Goal: Transaction & Acquisition: Subscribe to service/newsletter

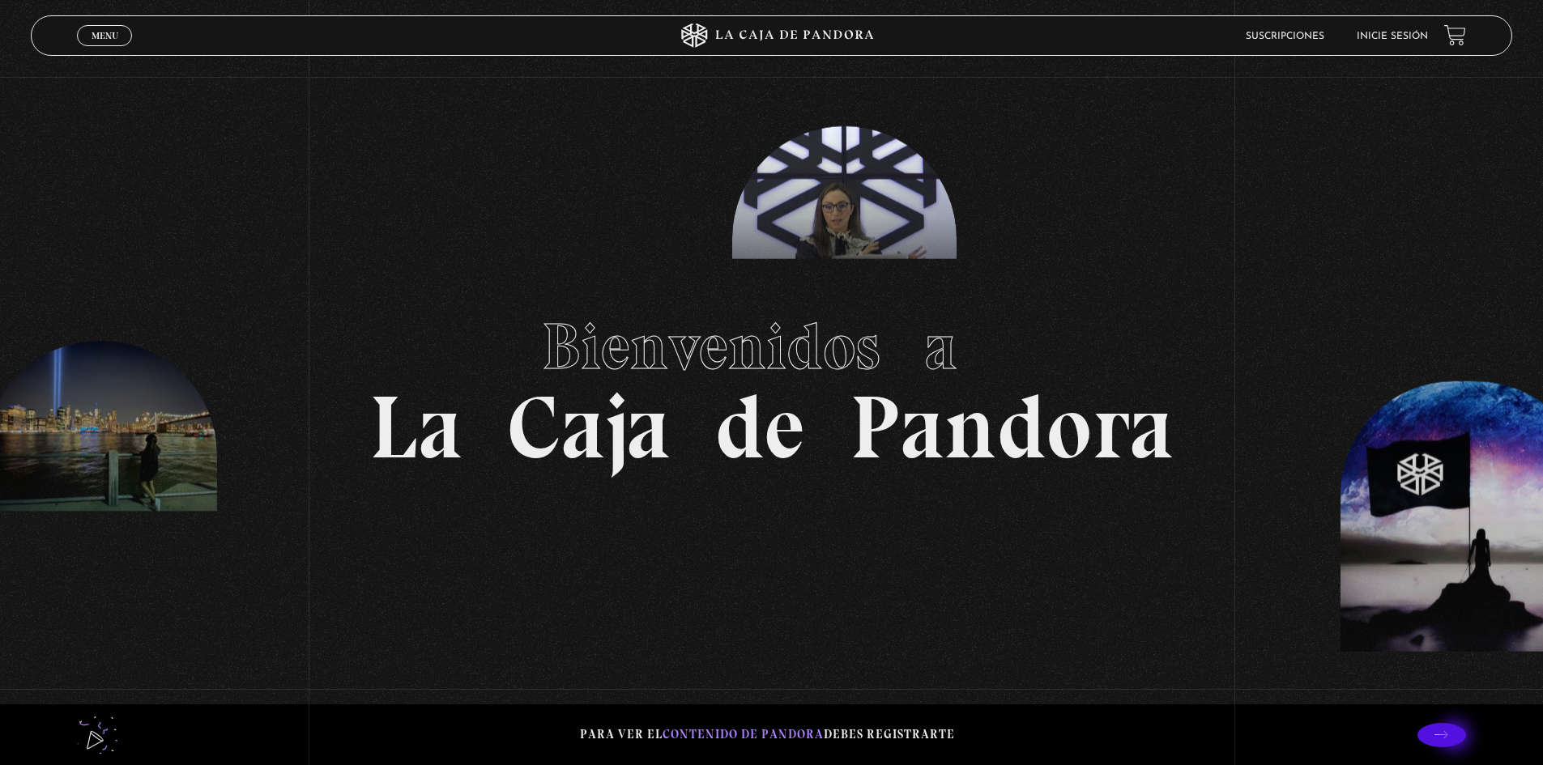
click at [1448, 738] on icon at bounding box center [1441, 734] width 14 height 7
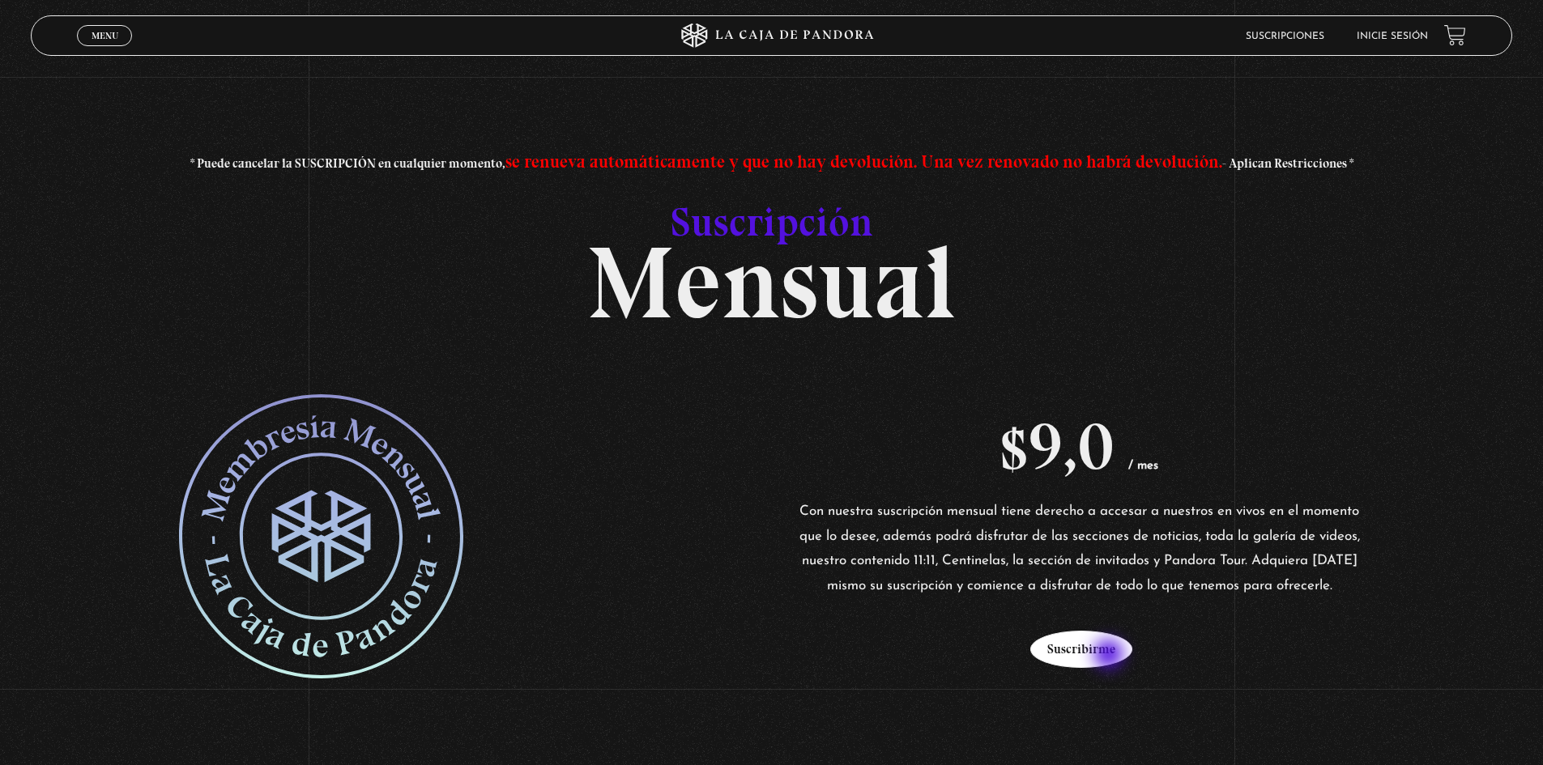
click at [1110, 656] on button "Suscribirme" at bounding box center [1081, 649] width 102 height 37
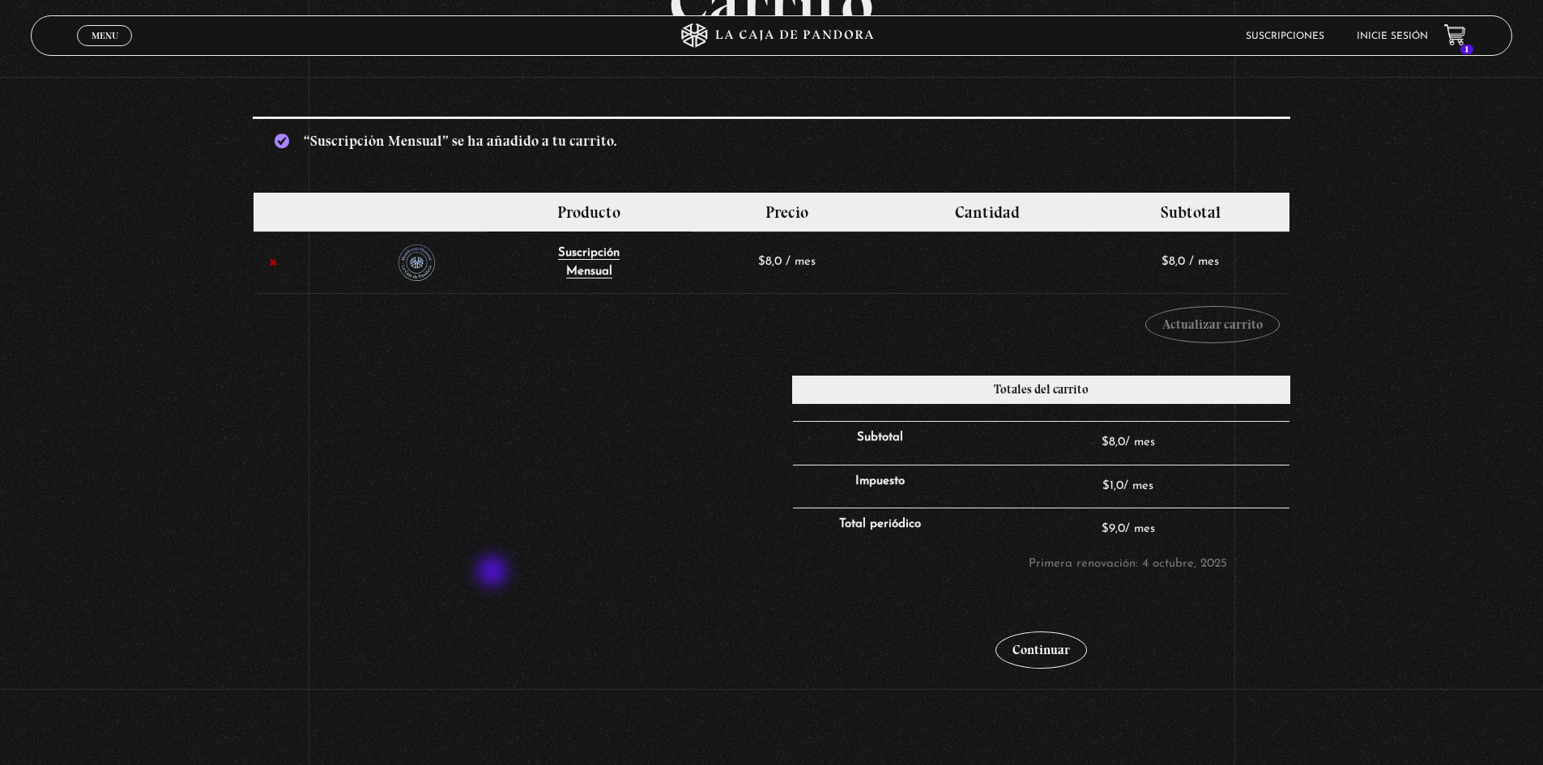
scroll to position [243, 0]
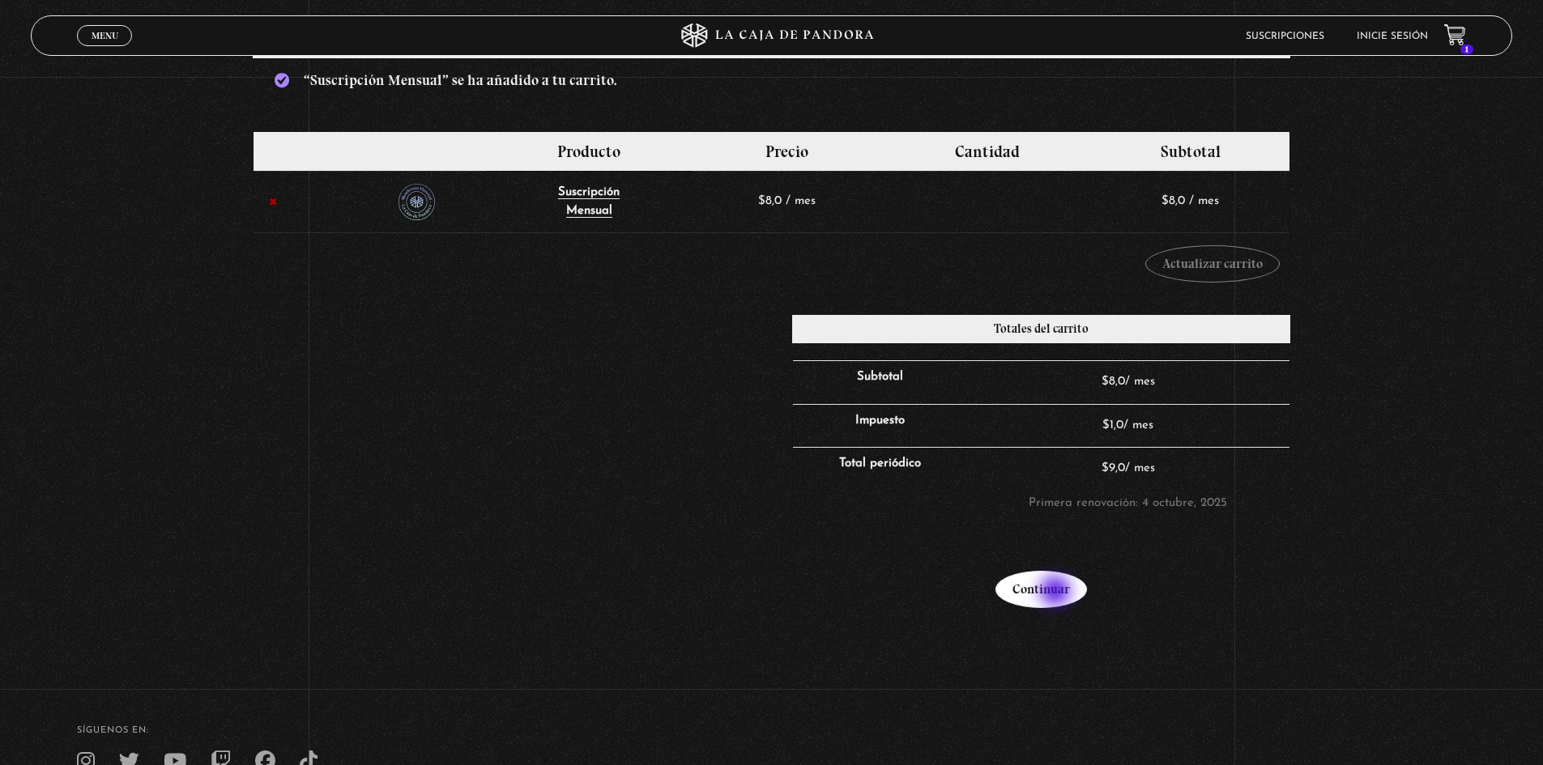
click at [1057, 593] on link "Continuar" at bounding box center [1041, 589] width 92 height 37
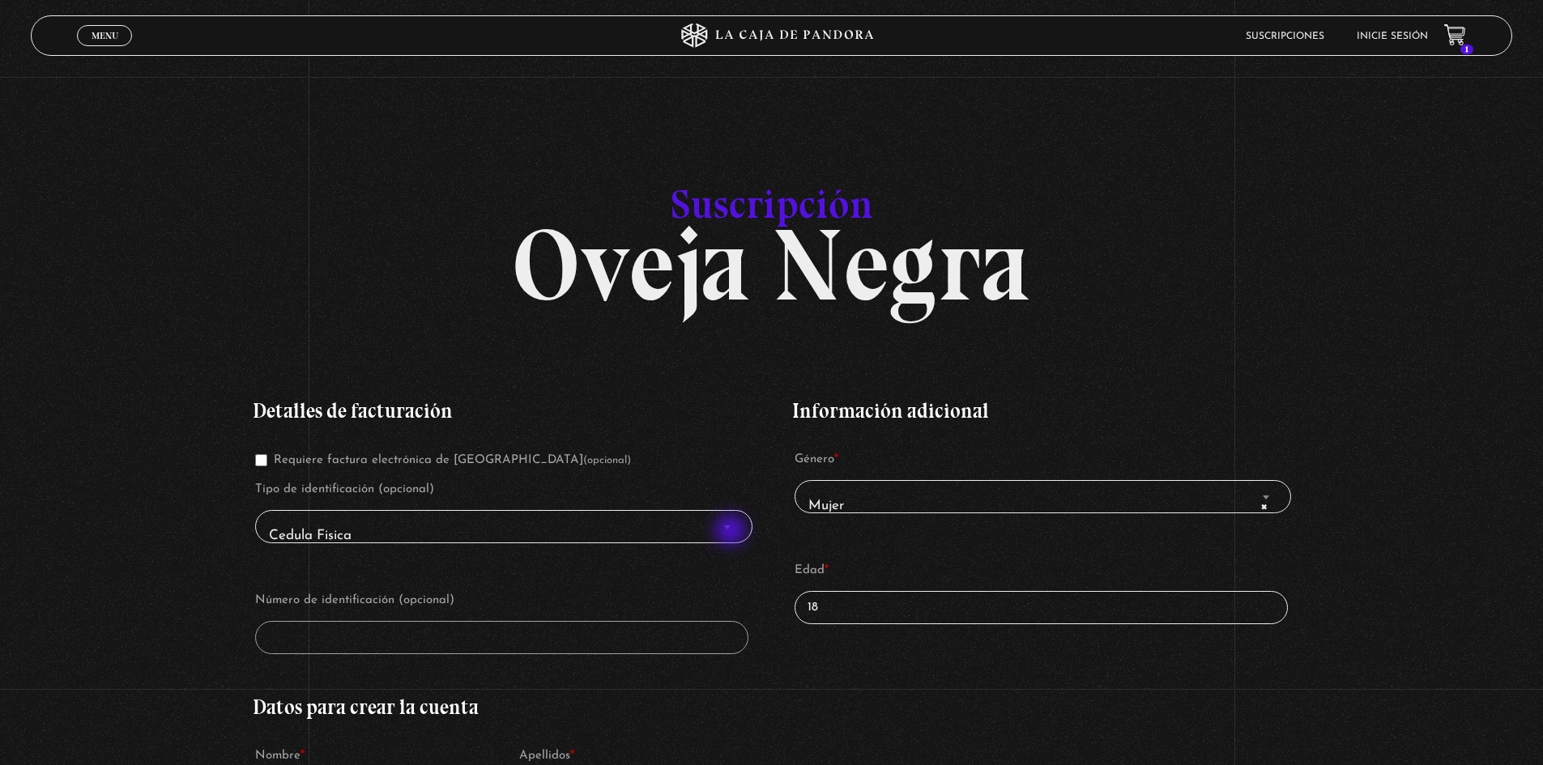
click at [732, 532] on span "Finalizar compra" at bounding box center [727, 527] width 16 height 21
click at [720, 526] on span "Cedula Fisica" at bounding box center [503, 536] width 482 height 36
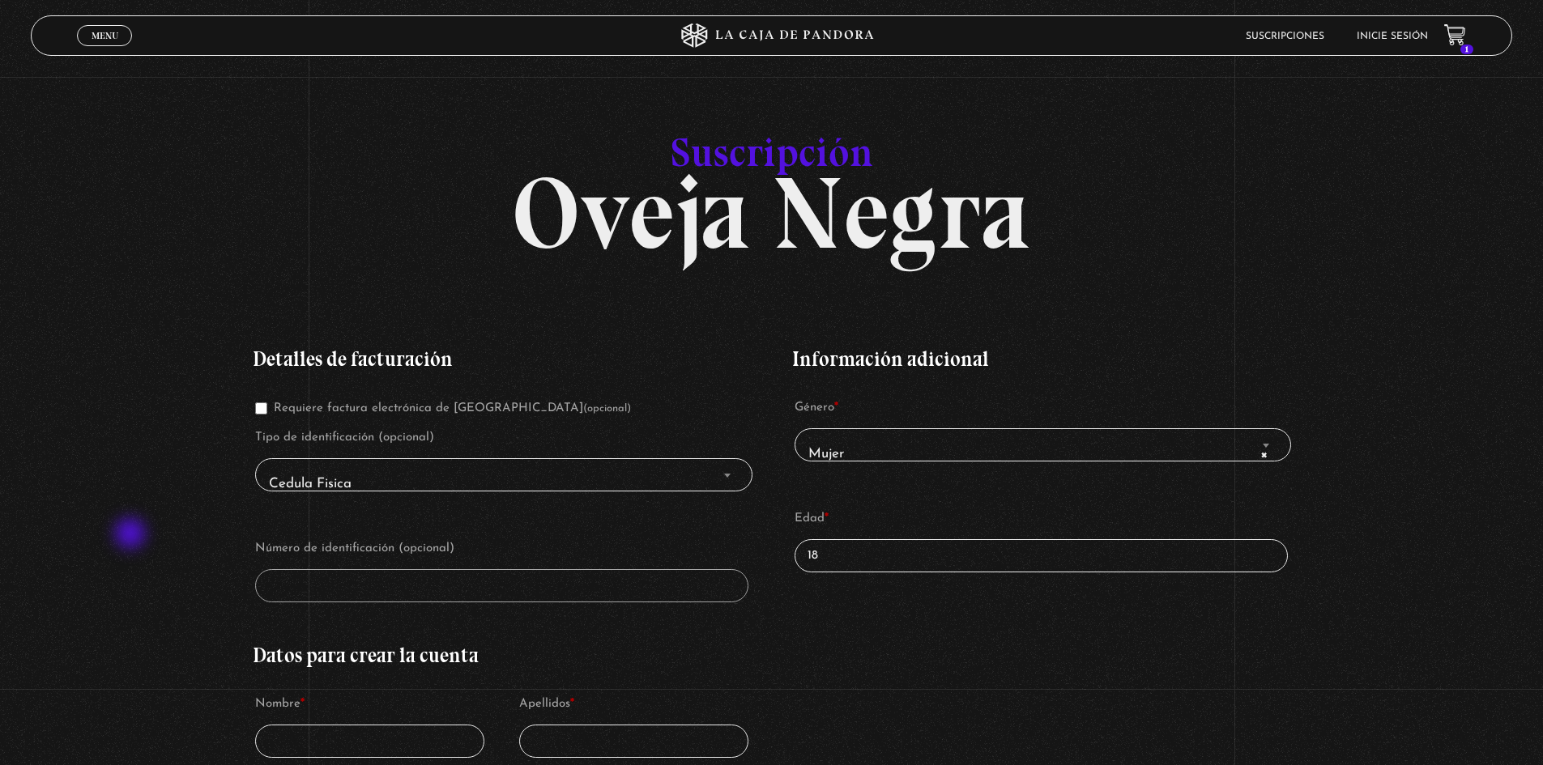
scroll to position [81, 0]
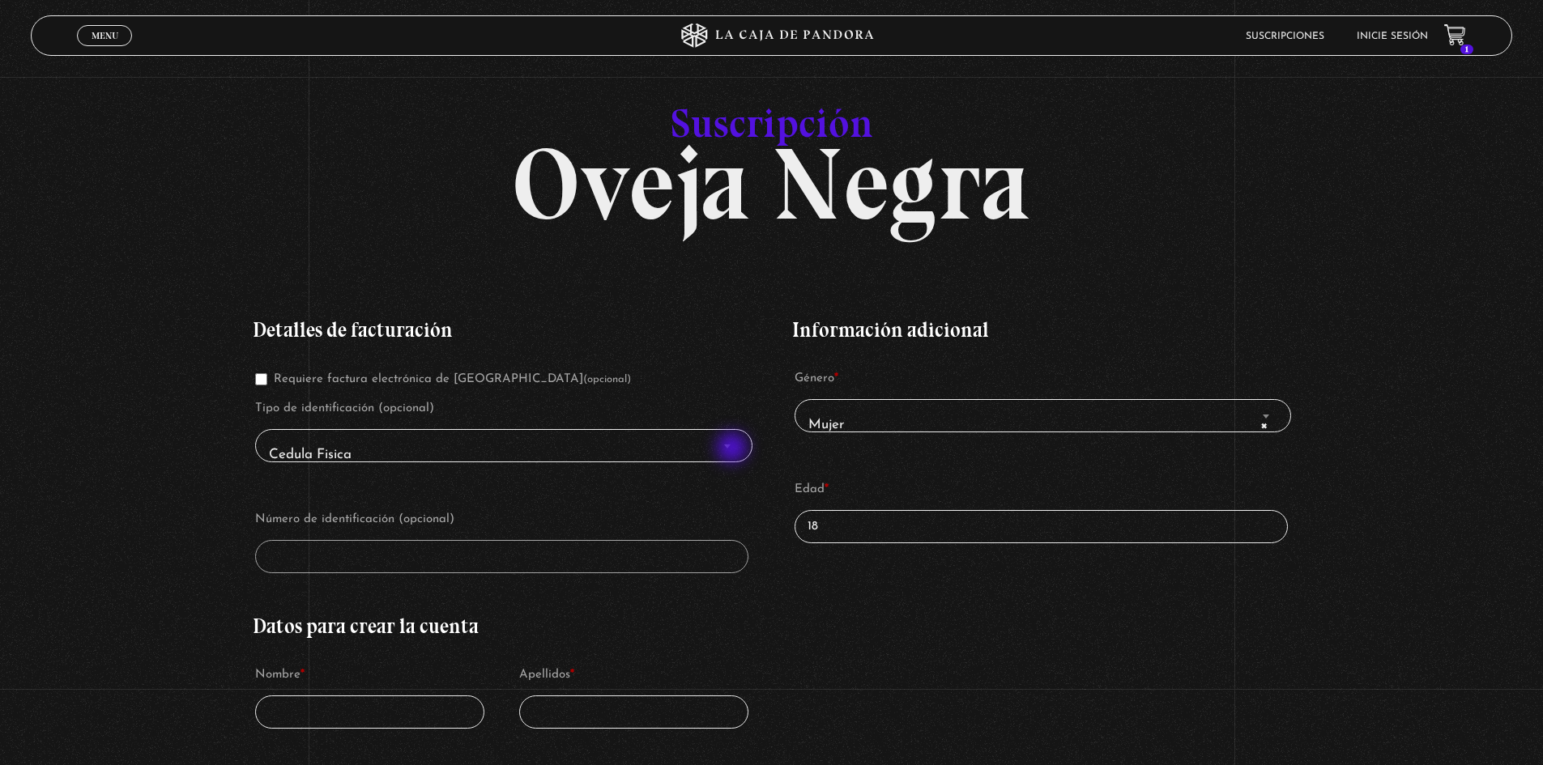
click at [734, 450] on span "Finalizar compra" at bounding box center [727, 446] width 16 height 21
click at [260, 382] on input "Requiere factura electrónica de Costa Rica (opcional)" at bounding box center [261, 379] width 12 height 12
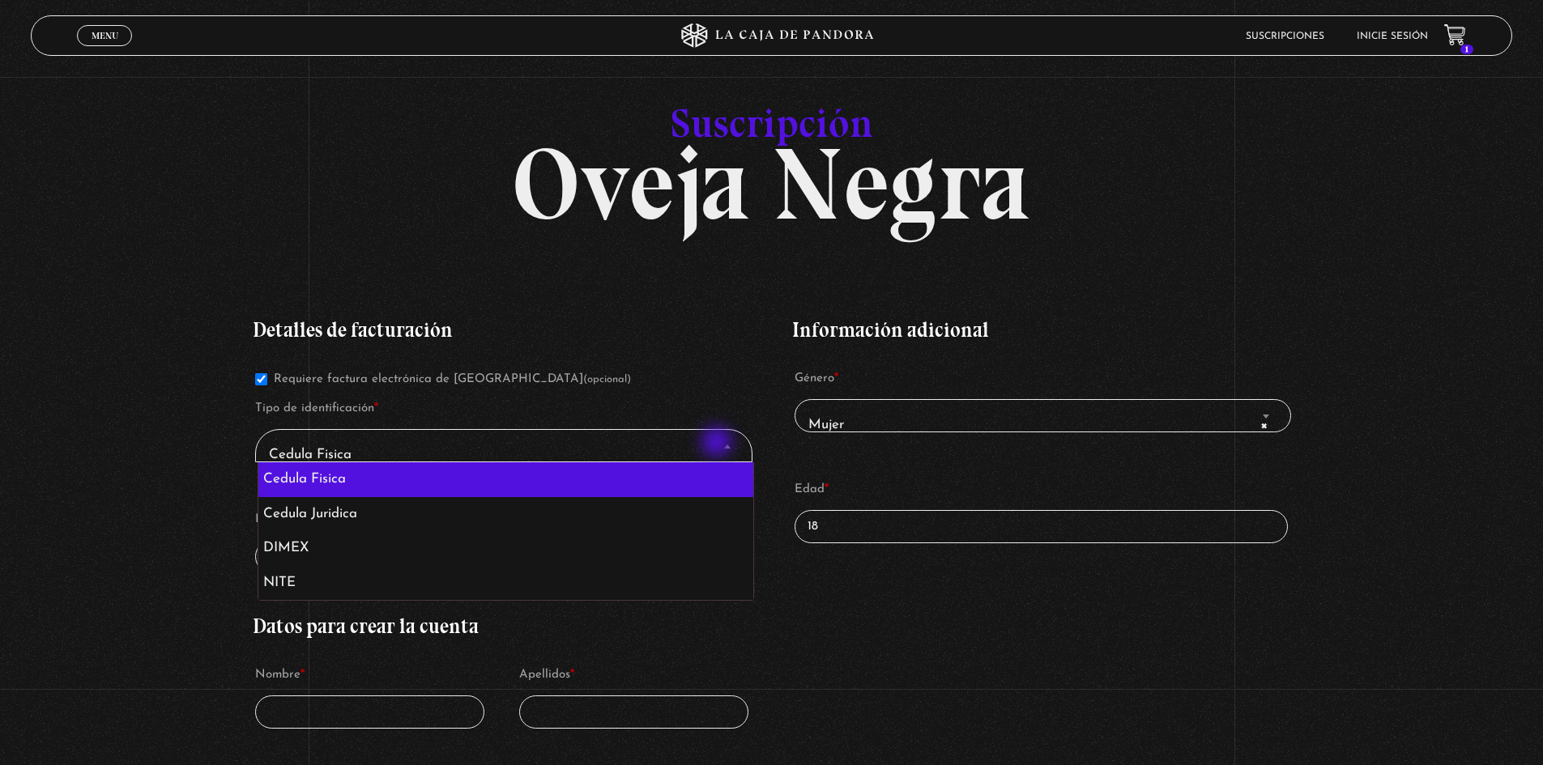
click at [718, 444] on span "Cedula Fisica" at bounding box center [503, 455] width 482 height 36
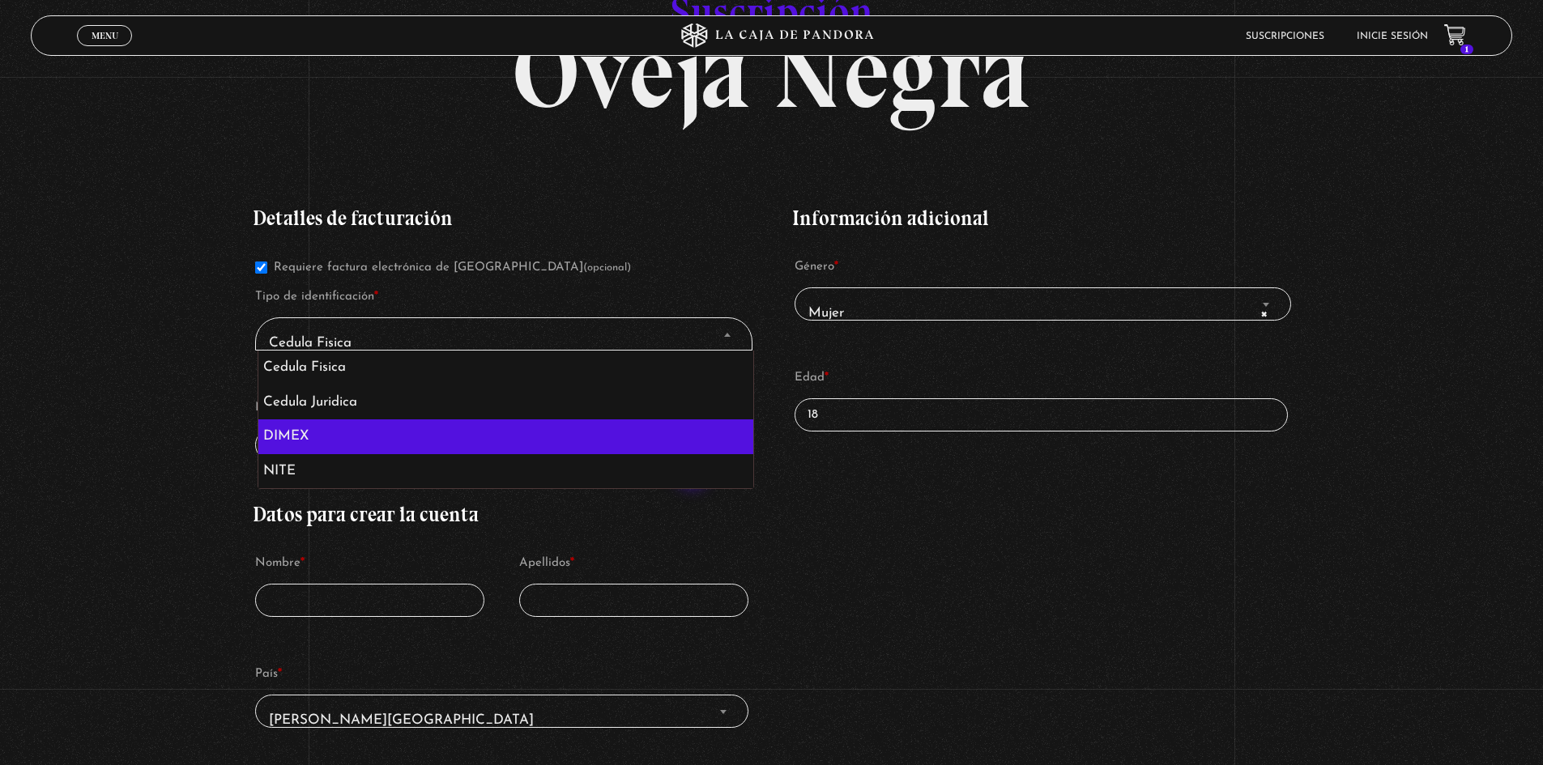
scroll to position [243, 0]
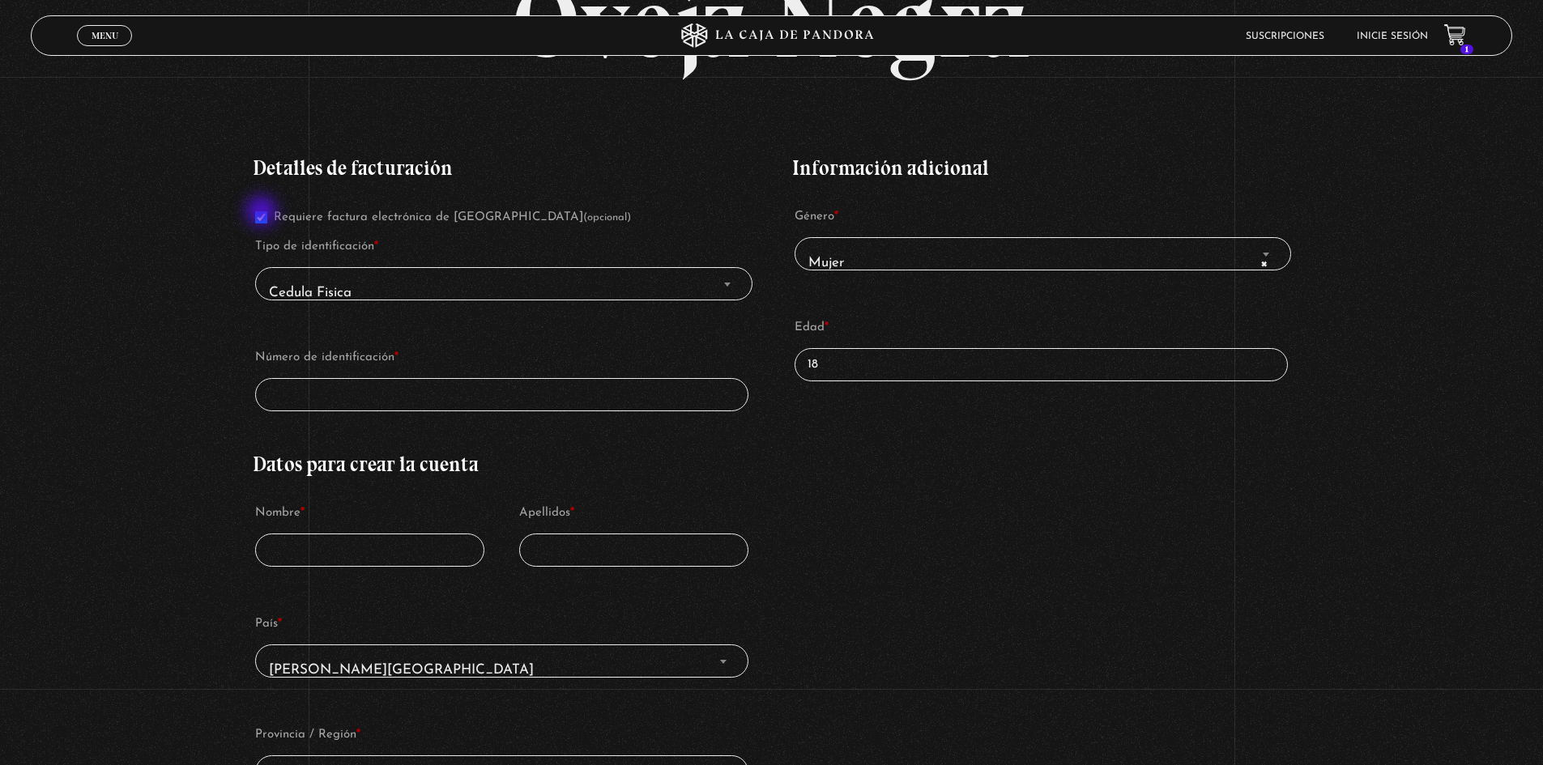
click at [263, 213] on input "Requiere factura electrónica de Costa Rica (opcional)" at bounding box center [261, 217] width 12 height 12
checkbox input "false"
click at [449, 293] on span "Cedula Fisica" at bounding box center [503, 293] width 482 height 36
click at [270, 224] on p "Requiere factura electrónica de Costa Rica (opcional)" at bounding box center [501, 217] width 497 height 30
click at [1267, 252] on span "Finalizar compra" at bounding box center [1266, 254] width 16 height 21
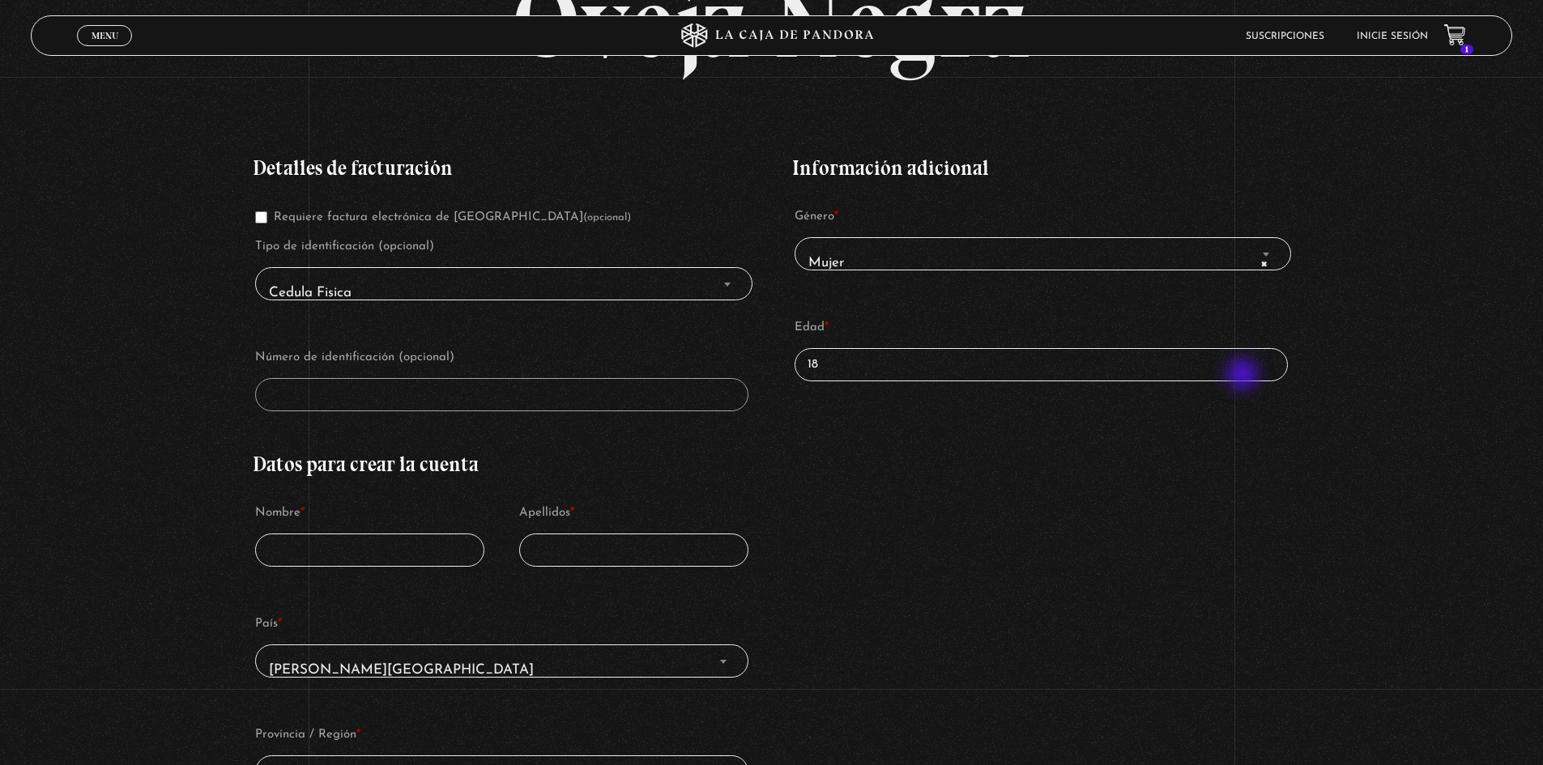
click at [1245, 376] on input "18" at bounding box center [1041, 364] width 492 height 33
type input "1"
type input "45"
click at [325, 556] on input "Nombre *" at bounding box center [369, 550] width 229 height 33
type input "Yasmin"
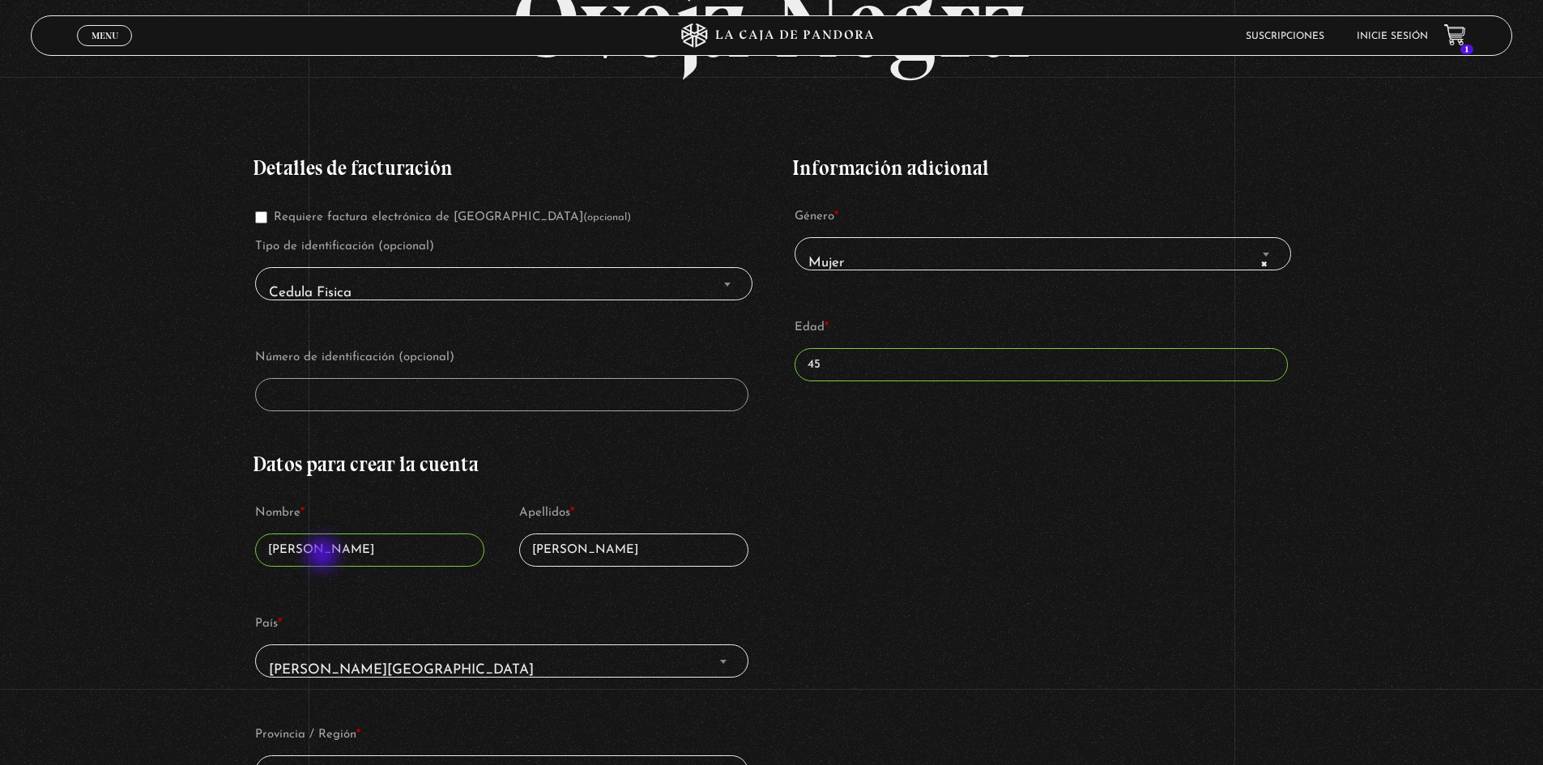
type input "Amaral"
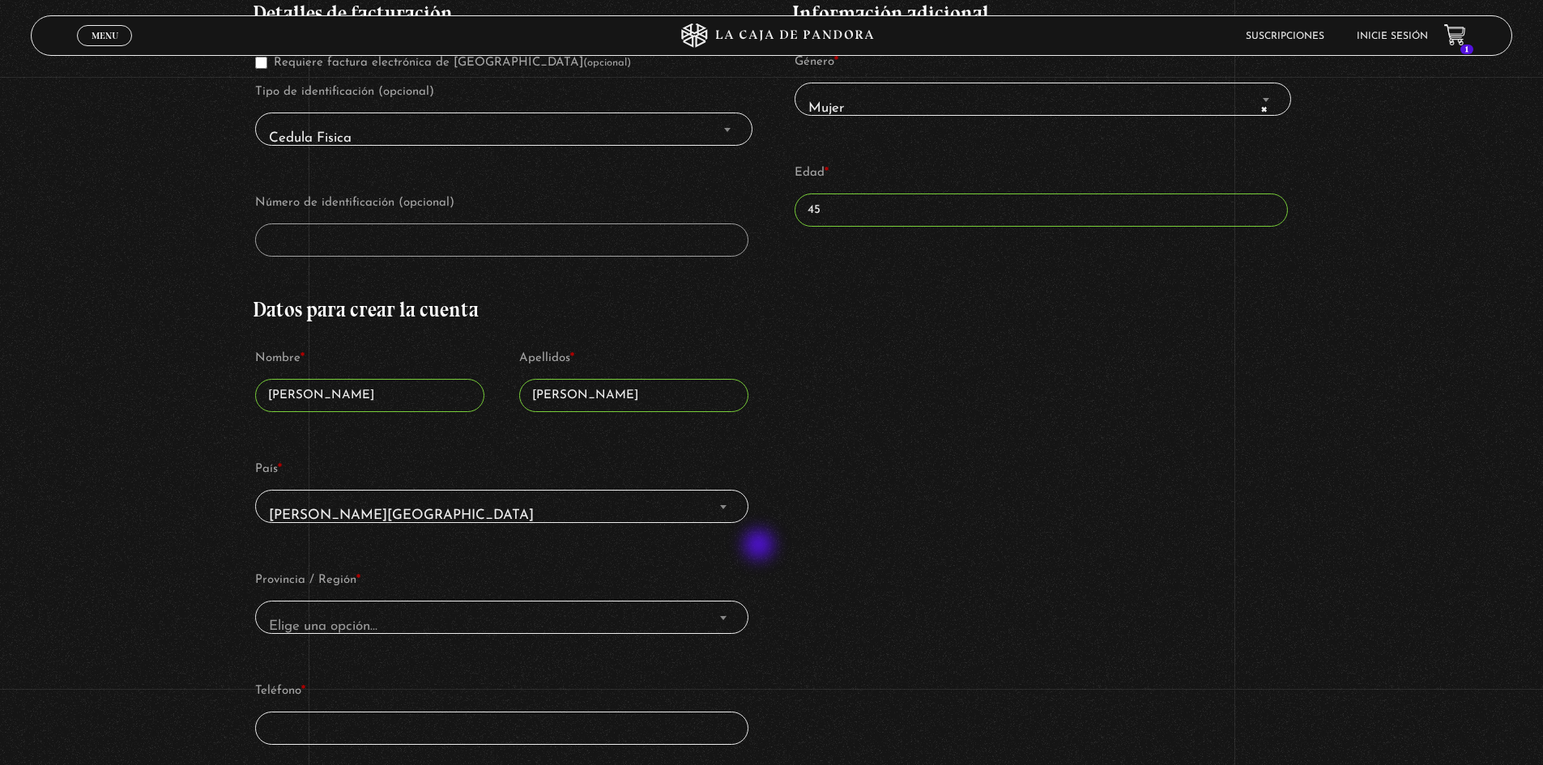
scroll to position [405, 0]
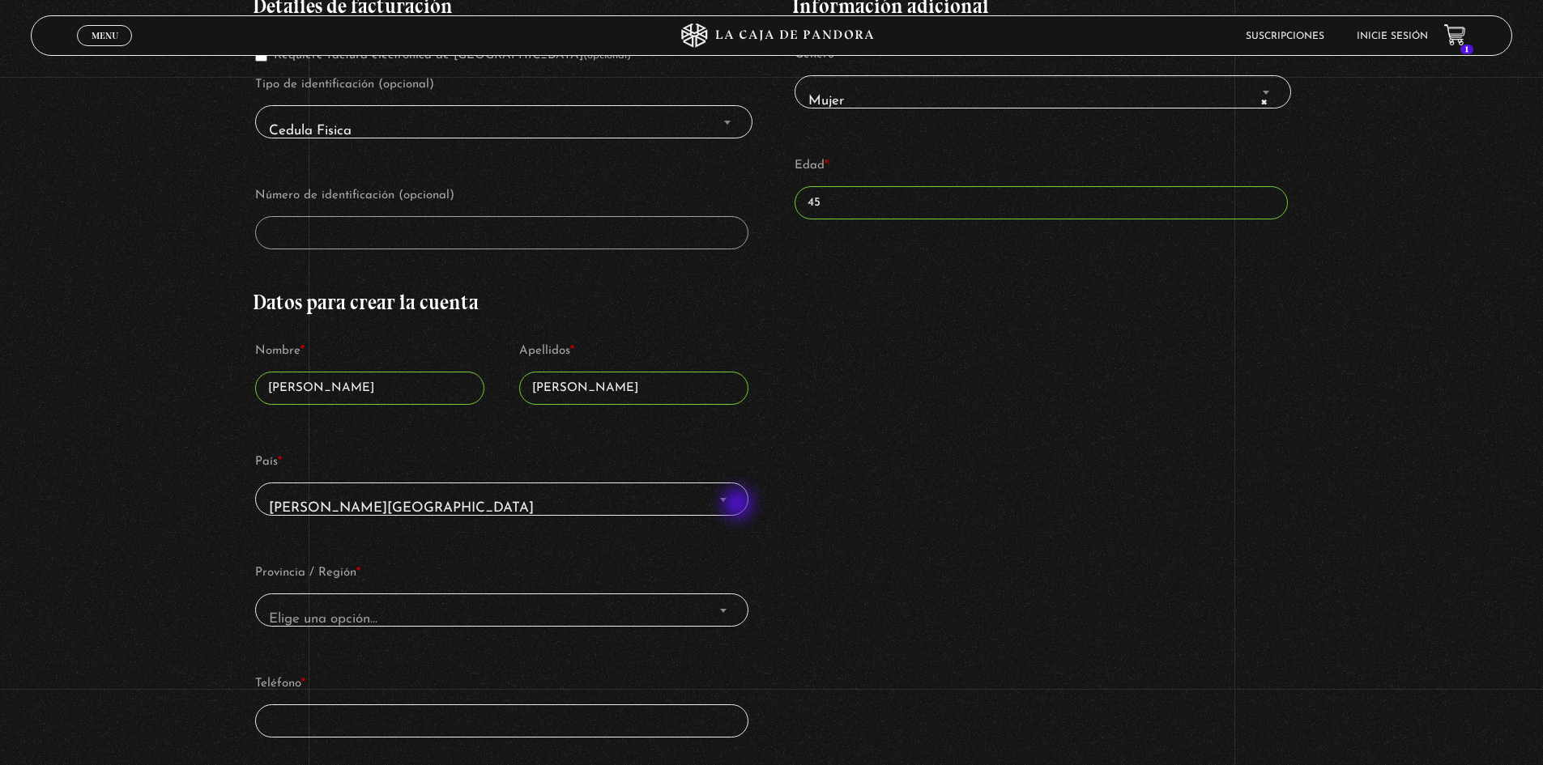
click at [739, 505] on span "Costa Rica" at bounding box center [501, 508] width 478 height 36
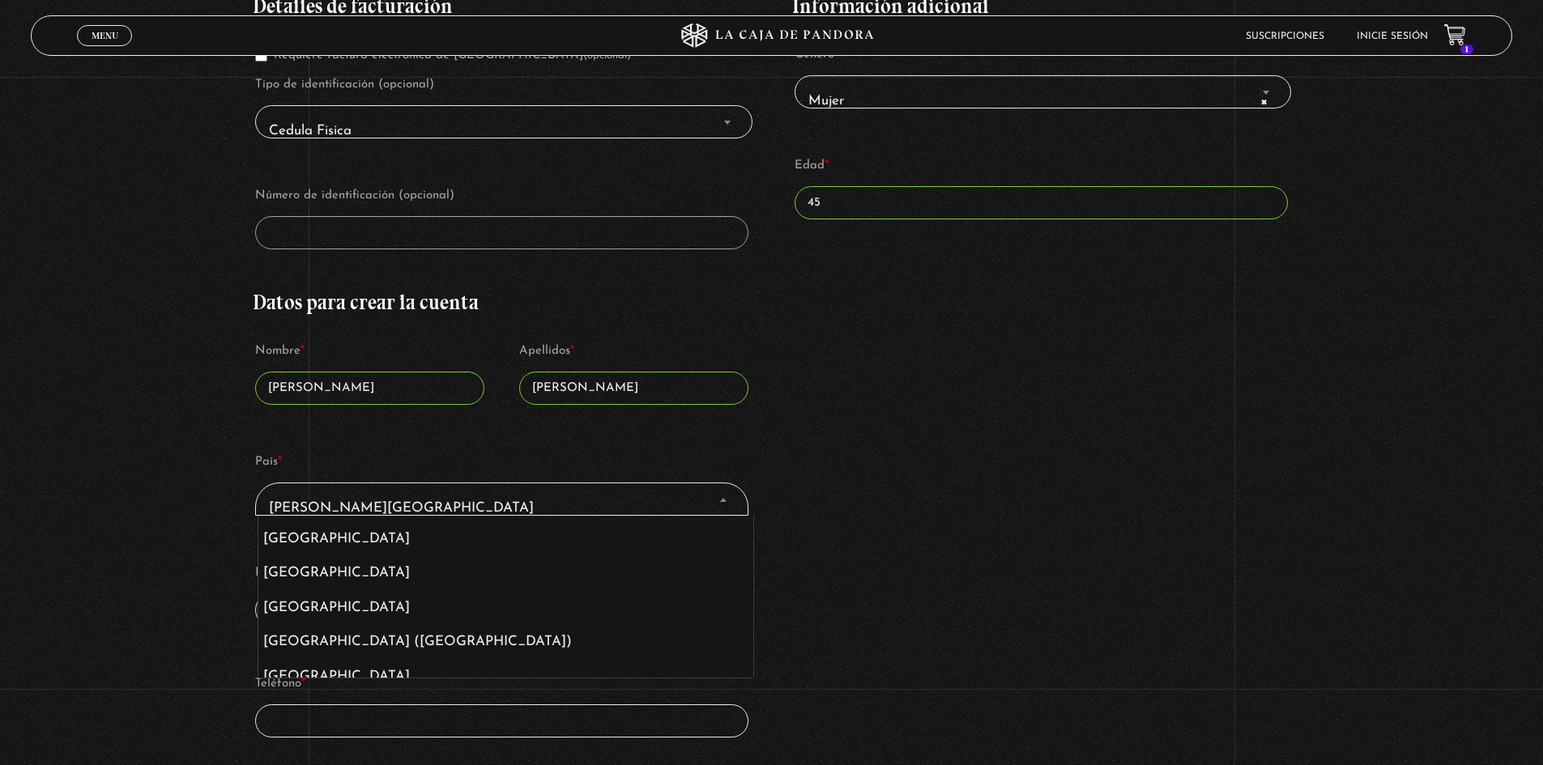
scroll to position [2245, 0]
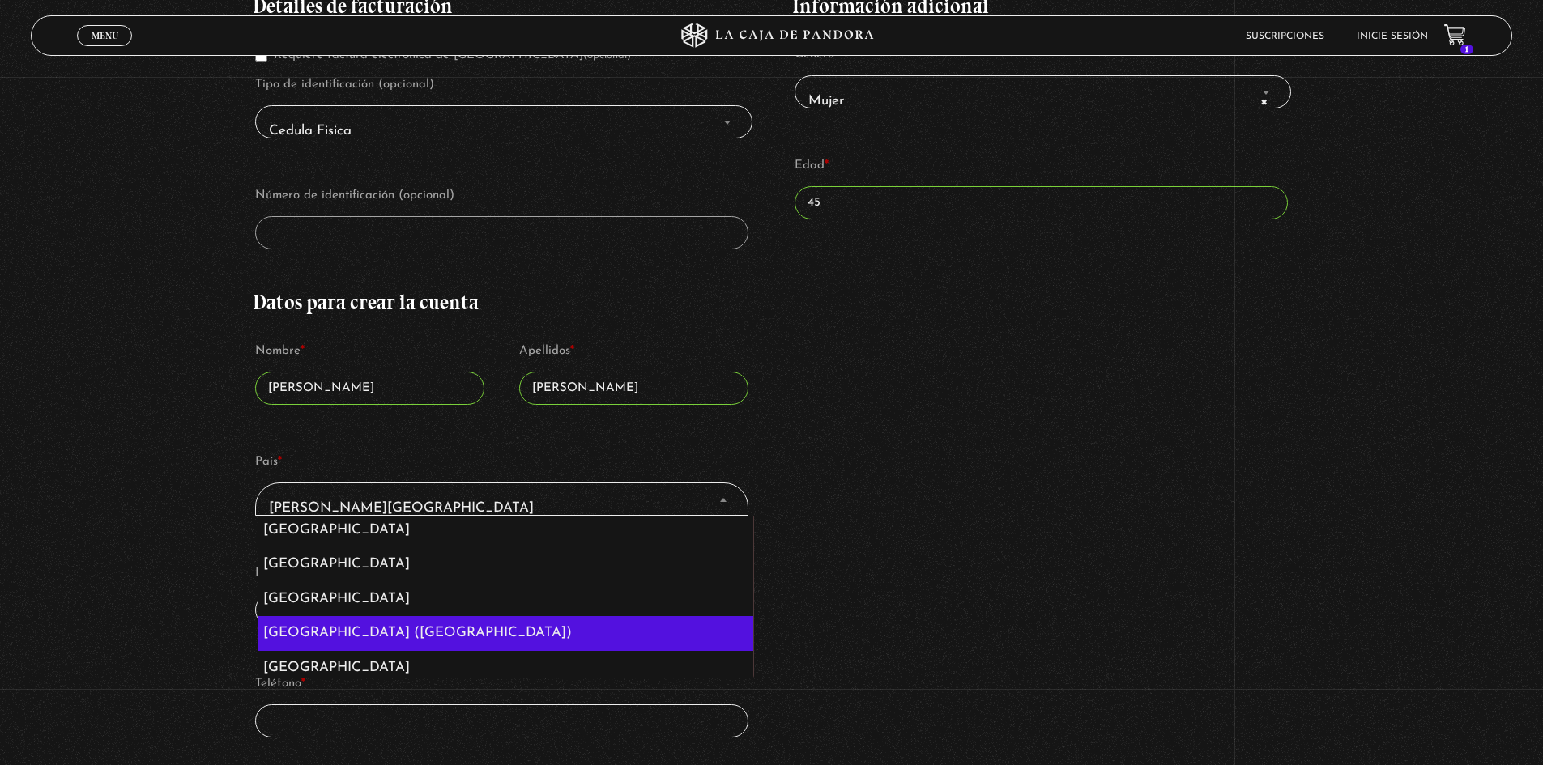
select select "US"
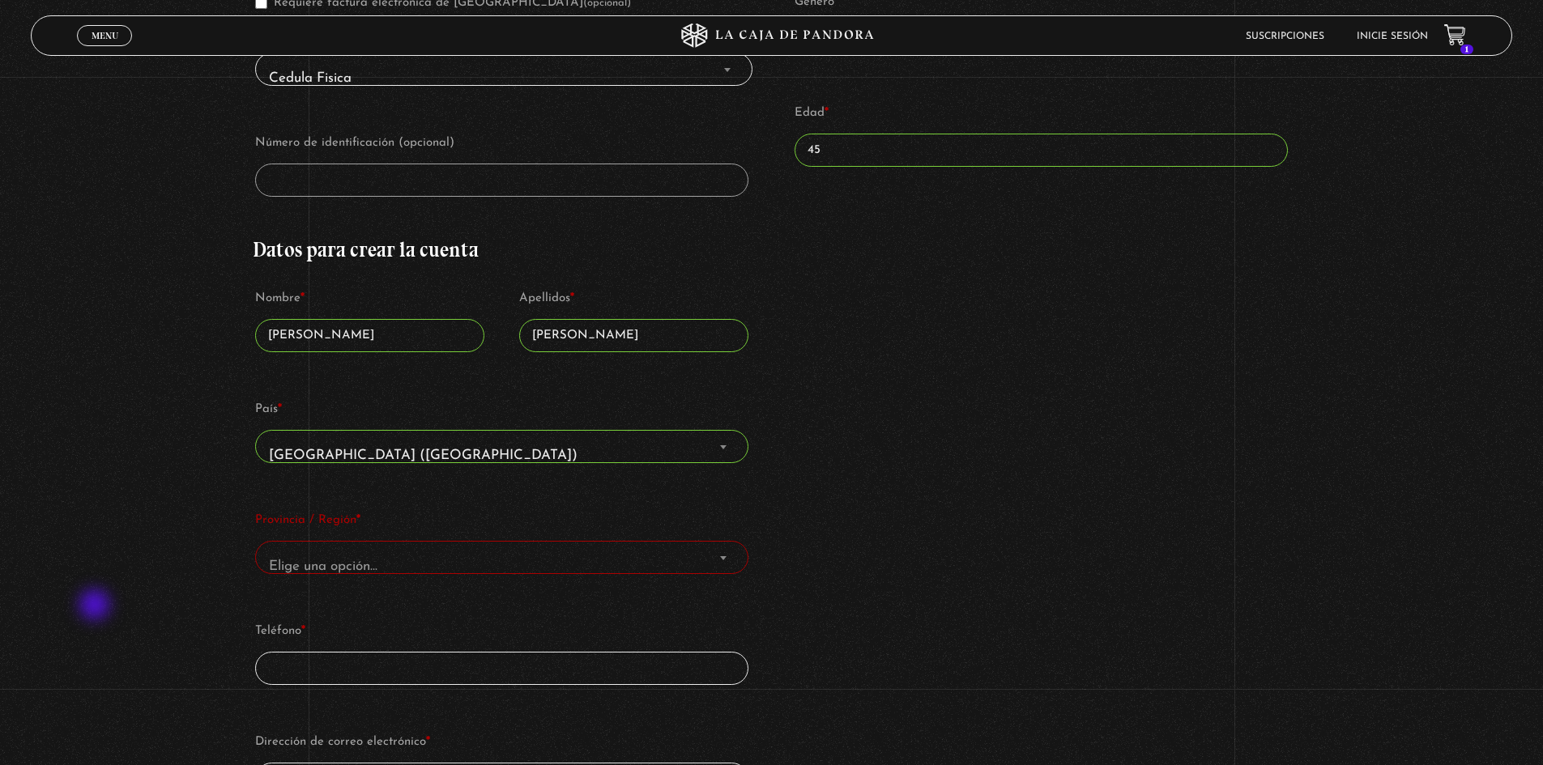
scroll to position [486, 0]
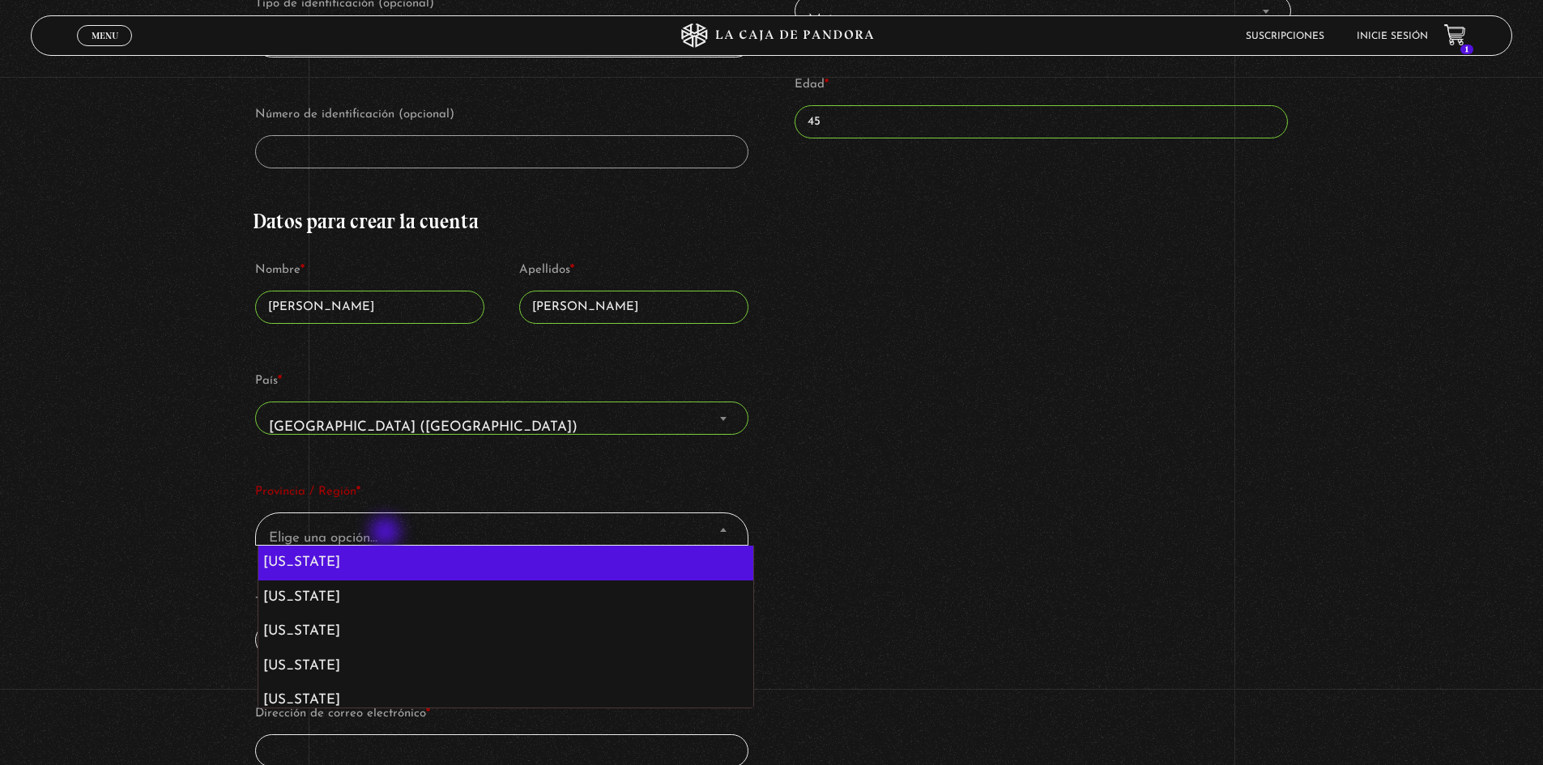
click at [387, 534] on span "Elige una opción…" at bounding box center [501, 538] width 478 height 36
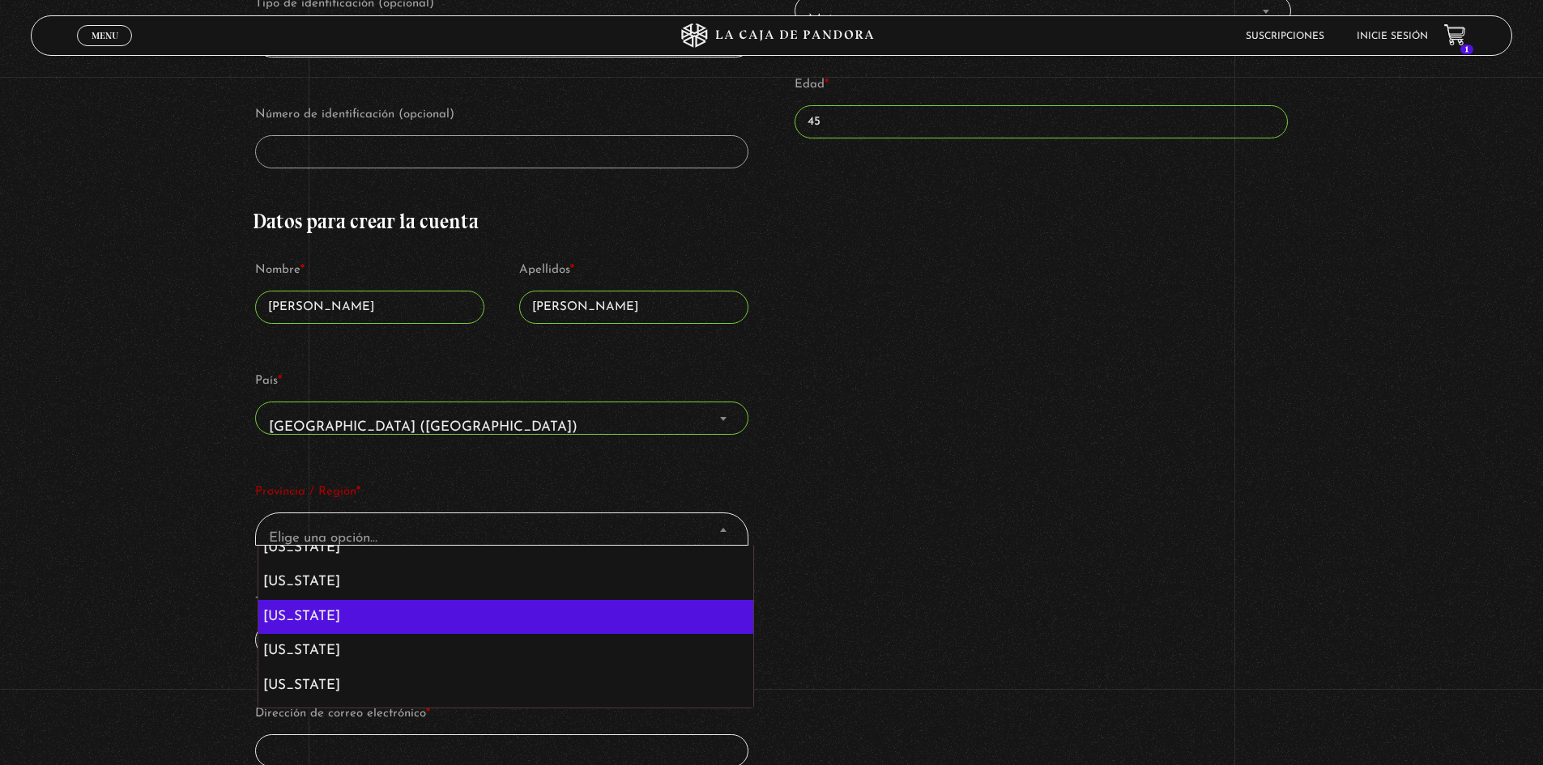
scroll to position [648, 0]
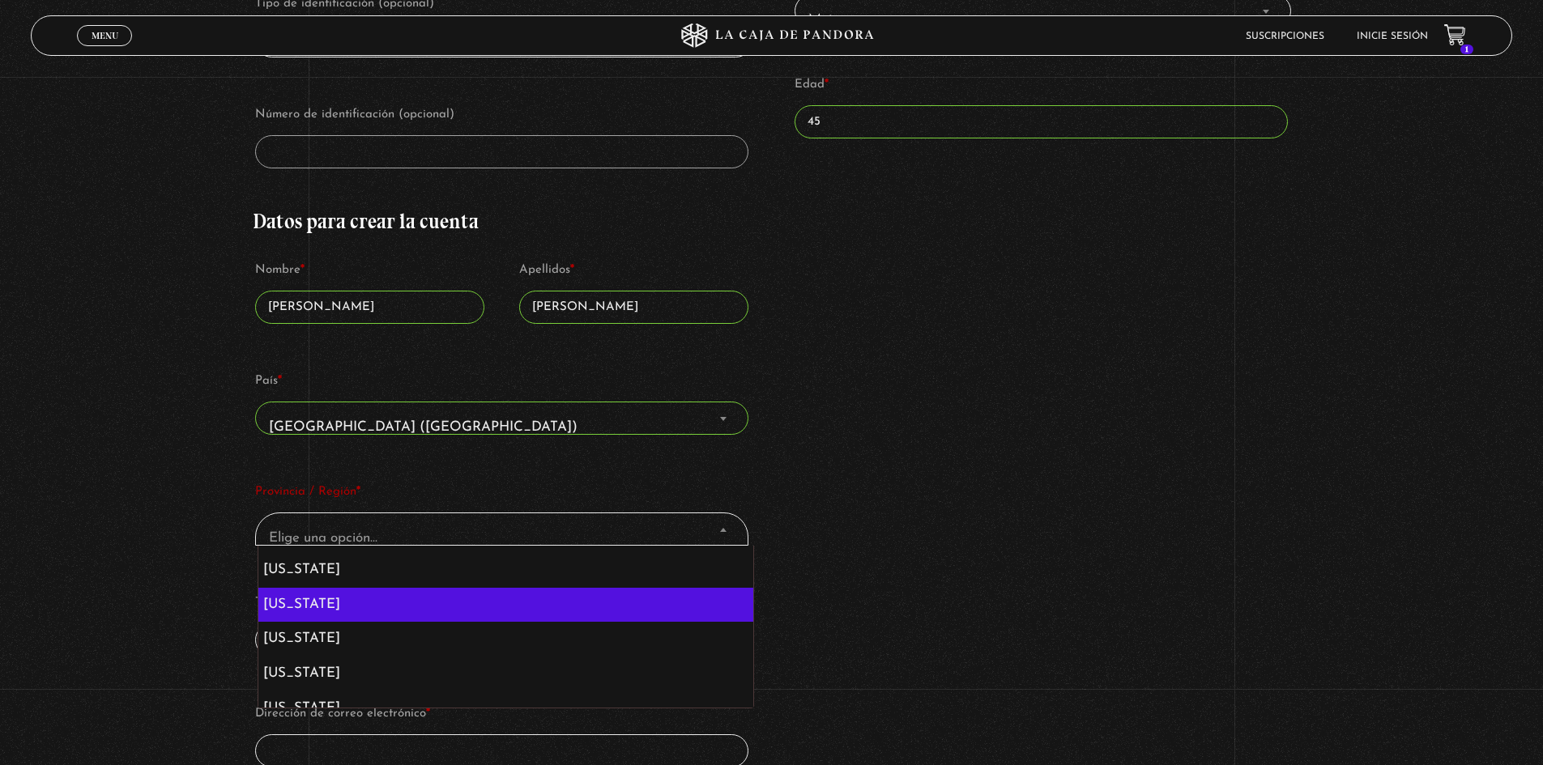
select select "MD"
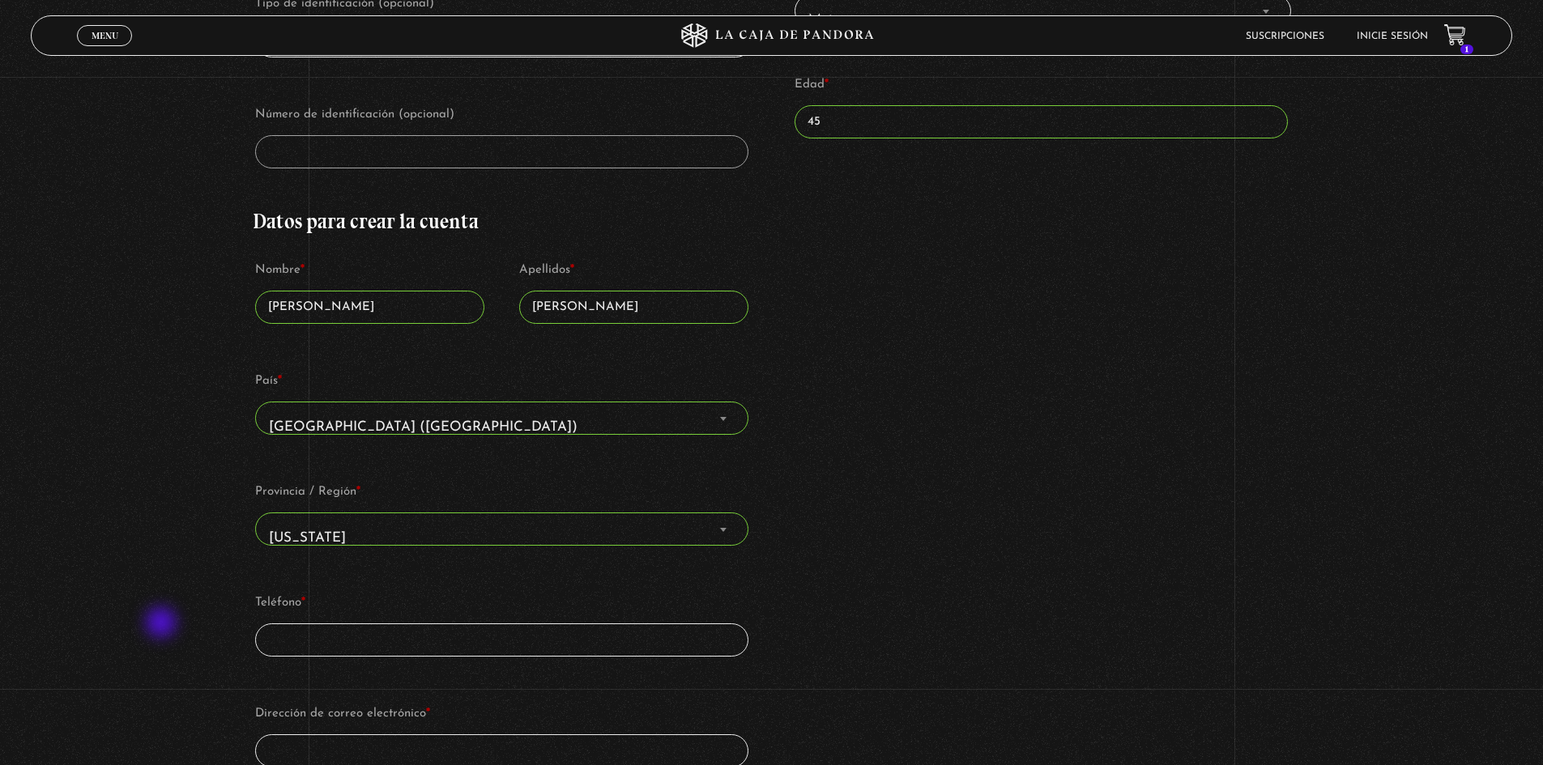
scroll to position [567, 0]
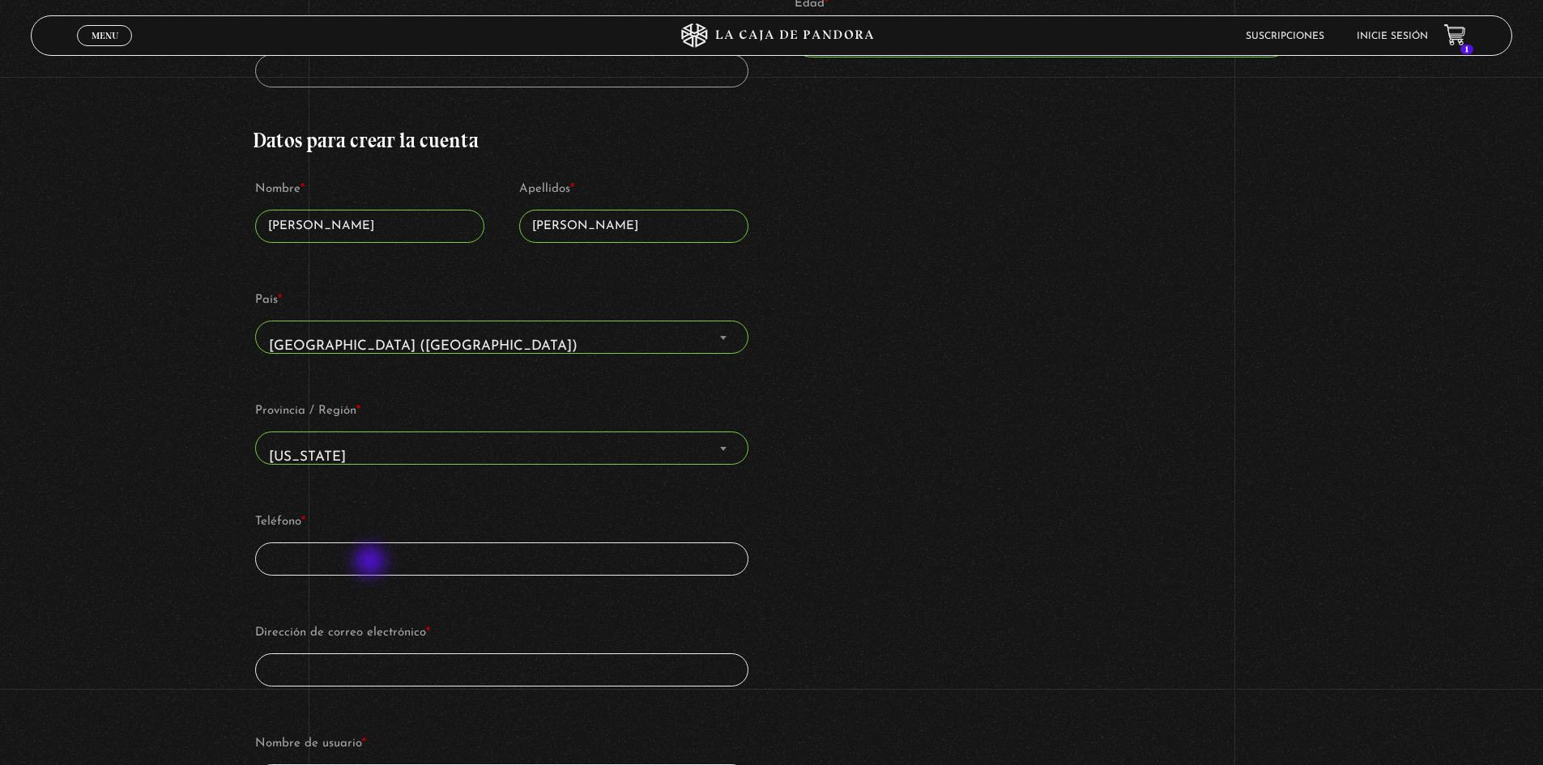
click at [373, 563] on input "Teléfono *" at bounding box center [501, 559] width 492 height 33
type input "12025175911"
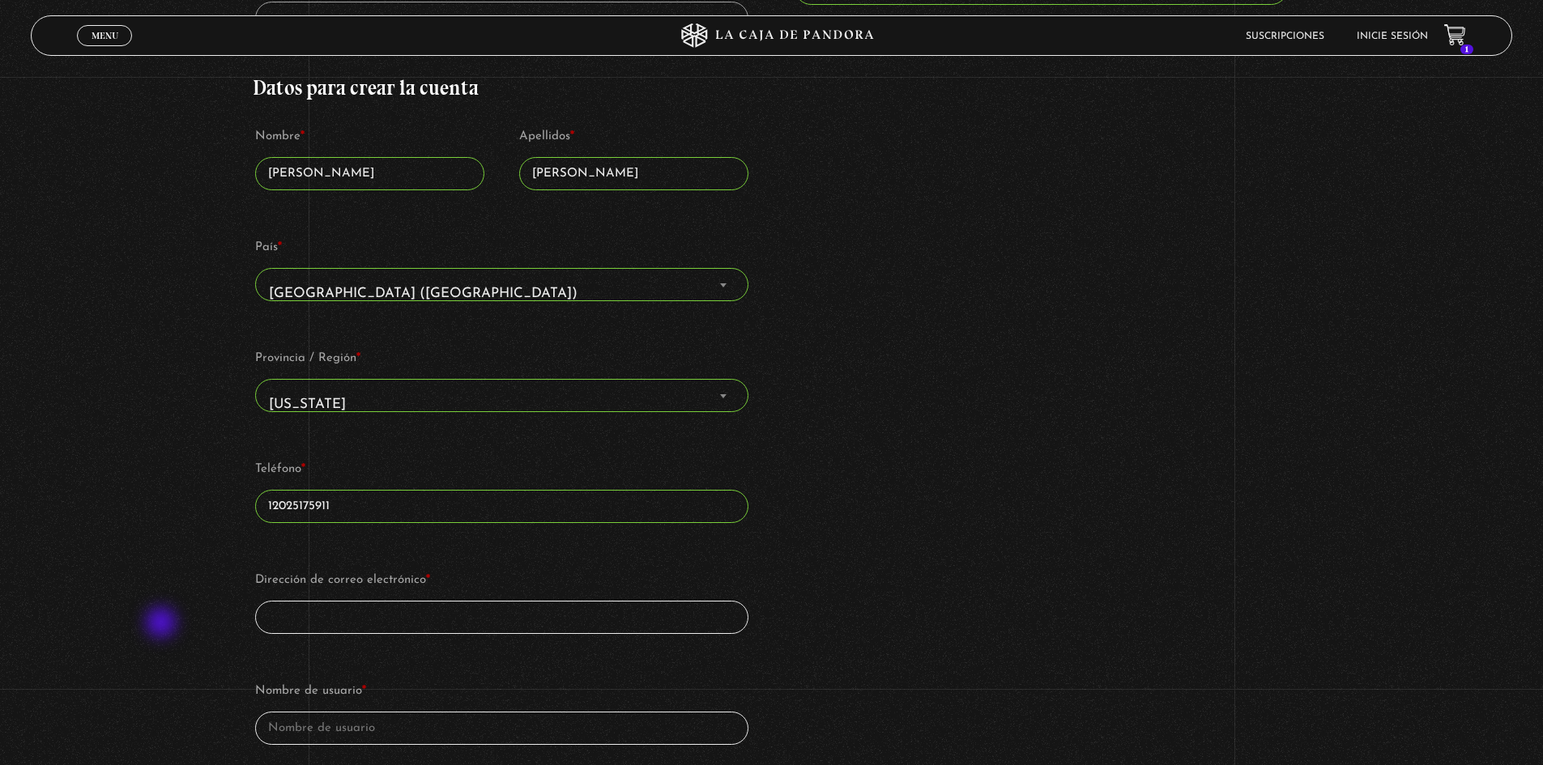
scroll to position [648, 0]
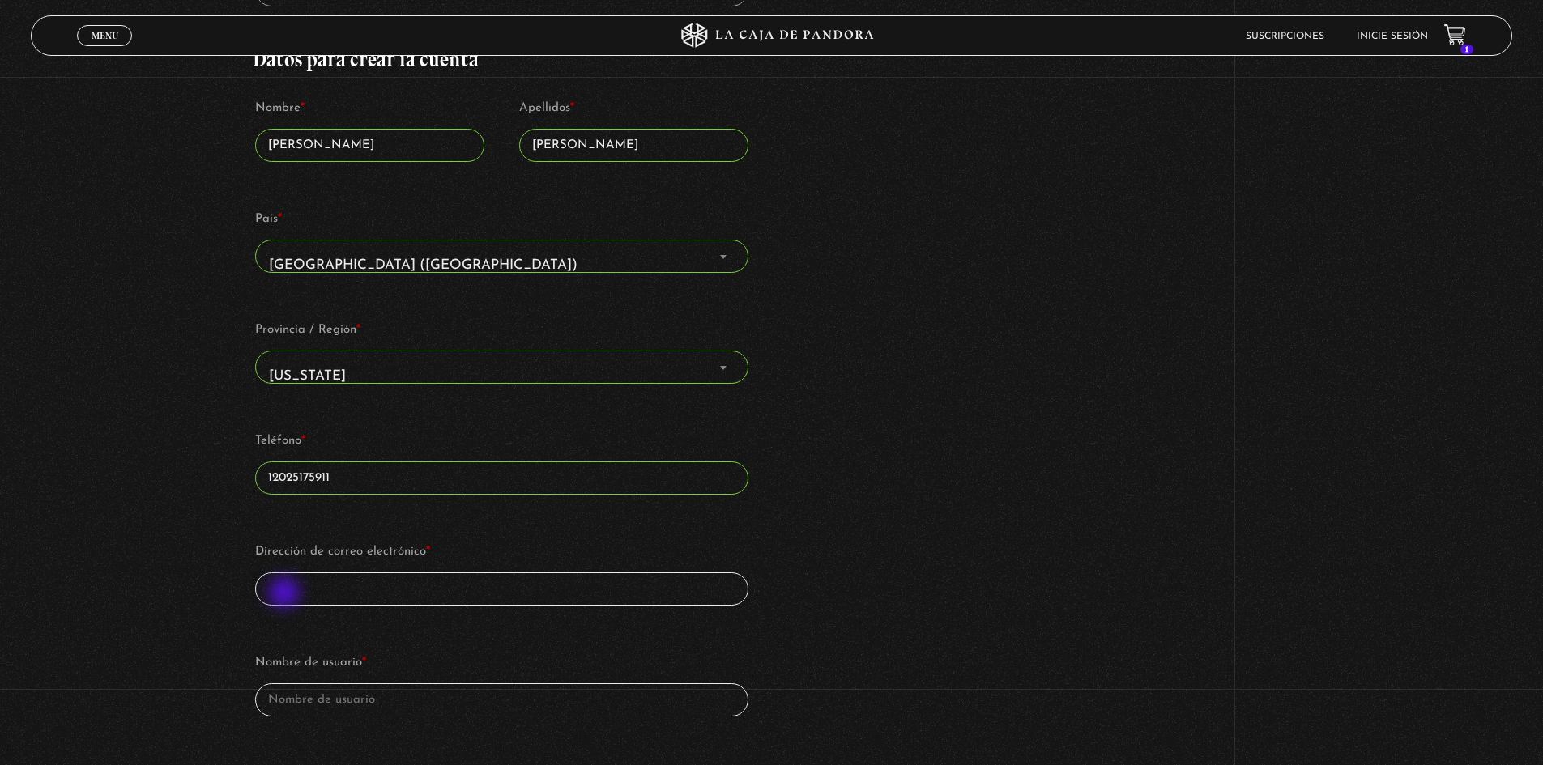
click at [286, 594] on input "Dirección de correo electrónico *" at bounding box center [501, 589] width 492 height 33
type input "Y"
type input "yazieham@gmail.com"
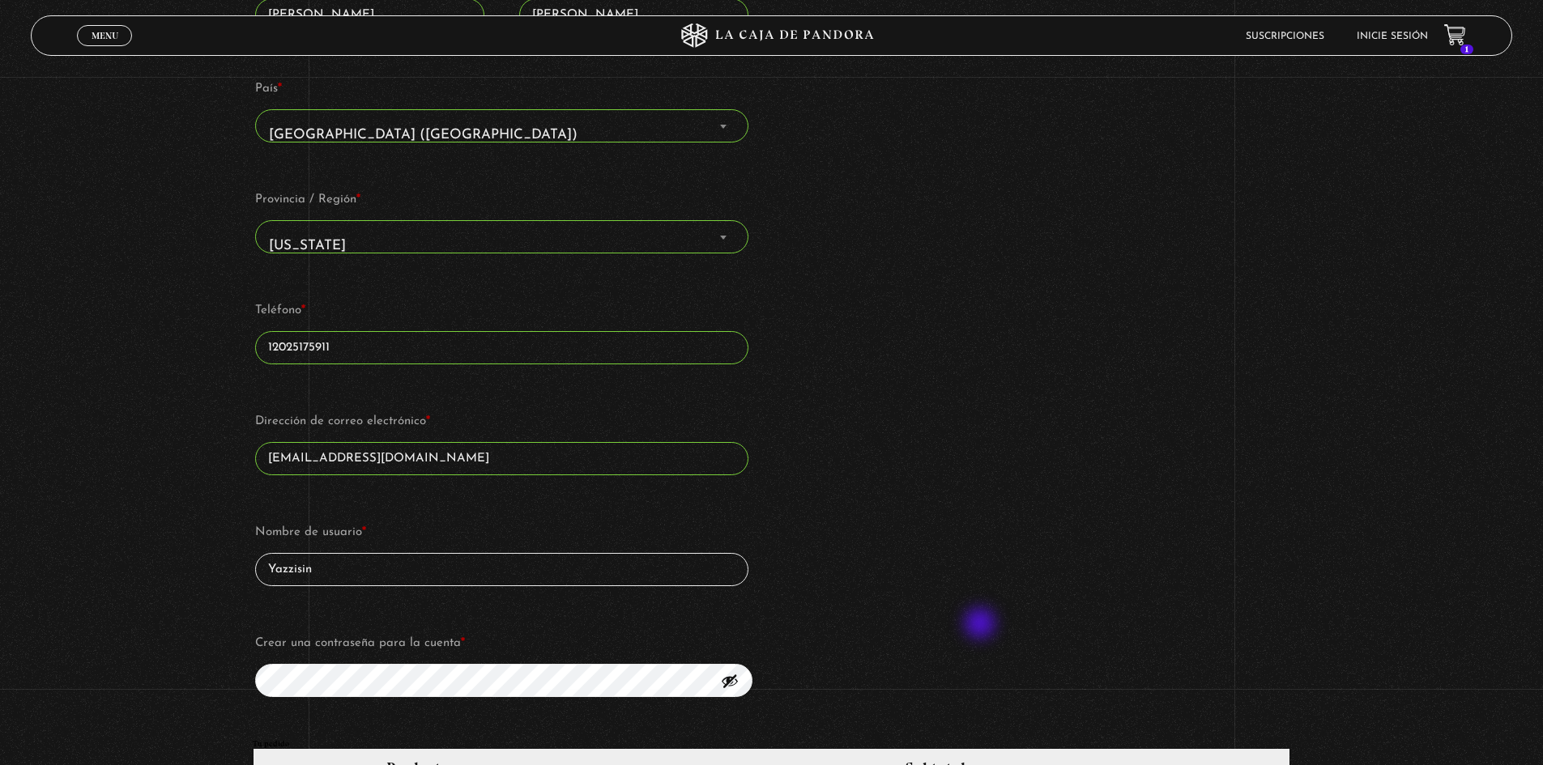
scroll to position [810, 0]
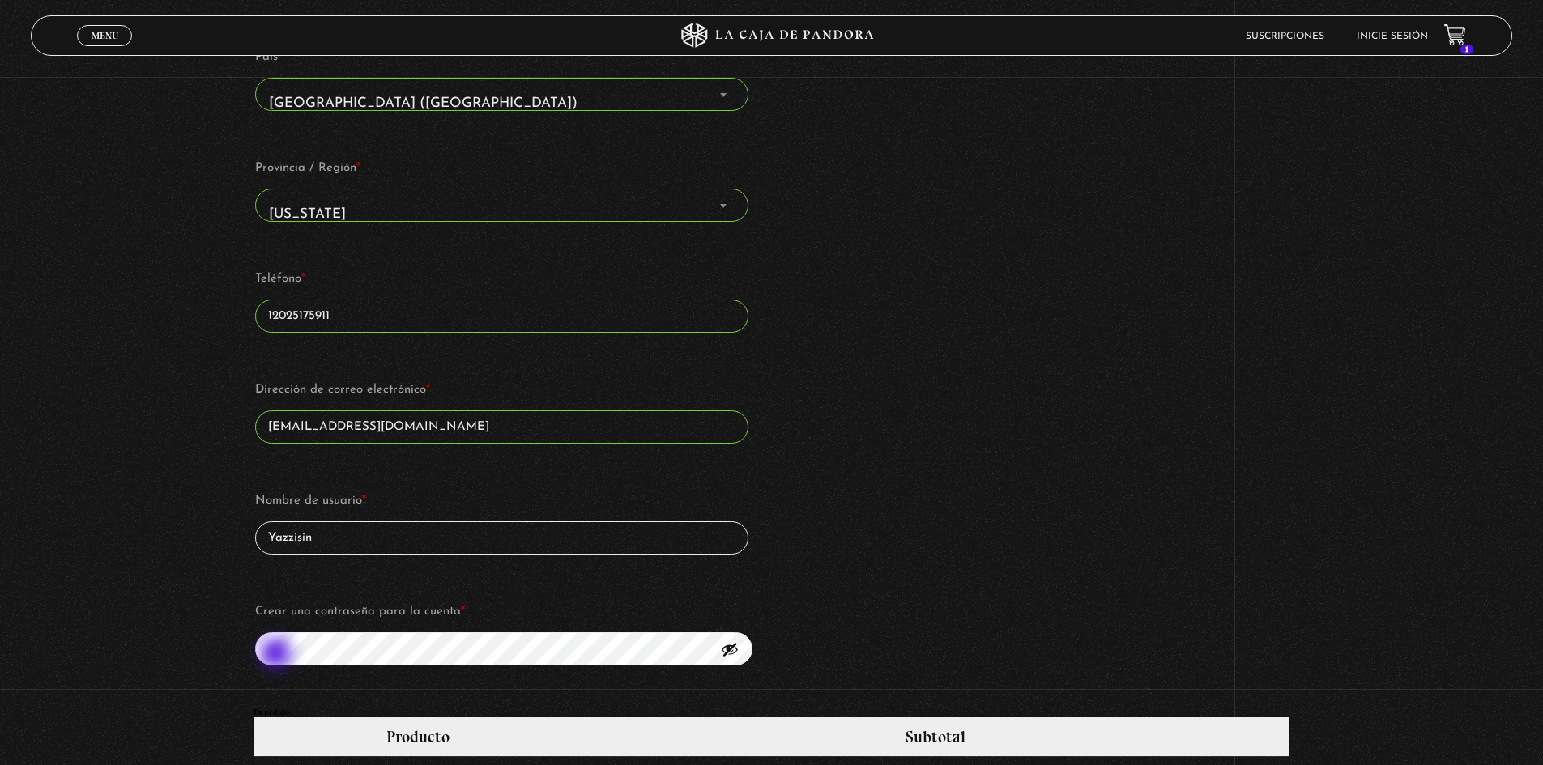
type input "Yazzisin"
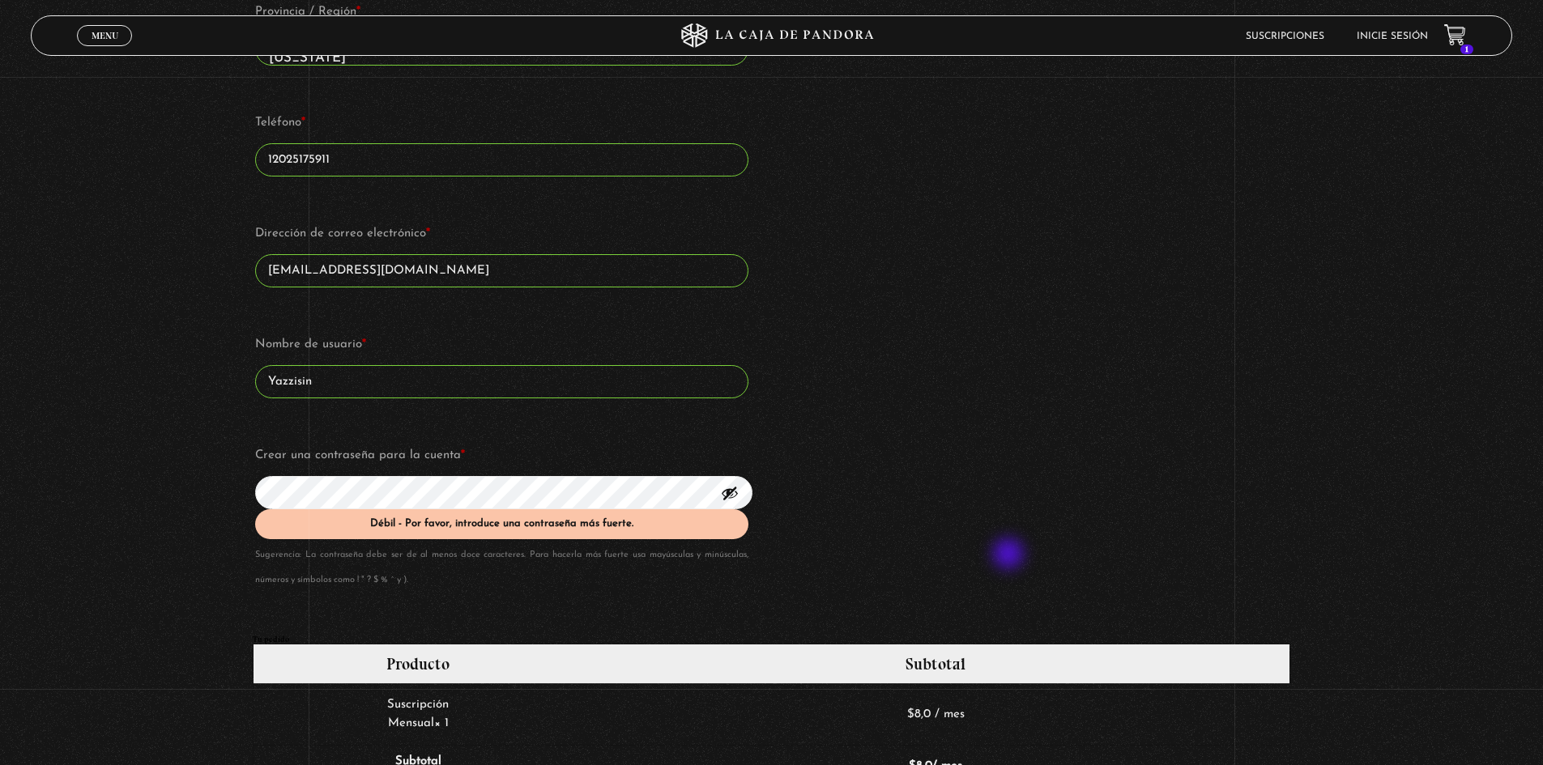
scroll to position [972, 0]
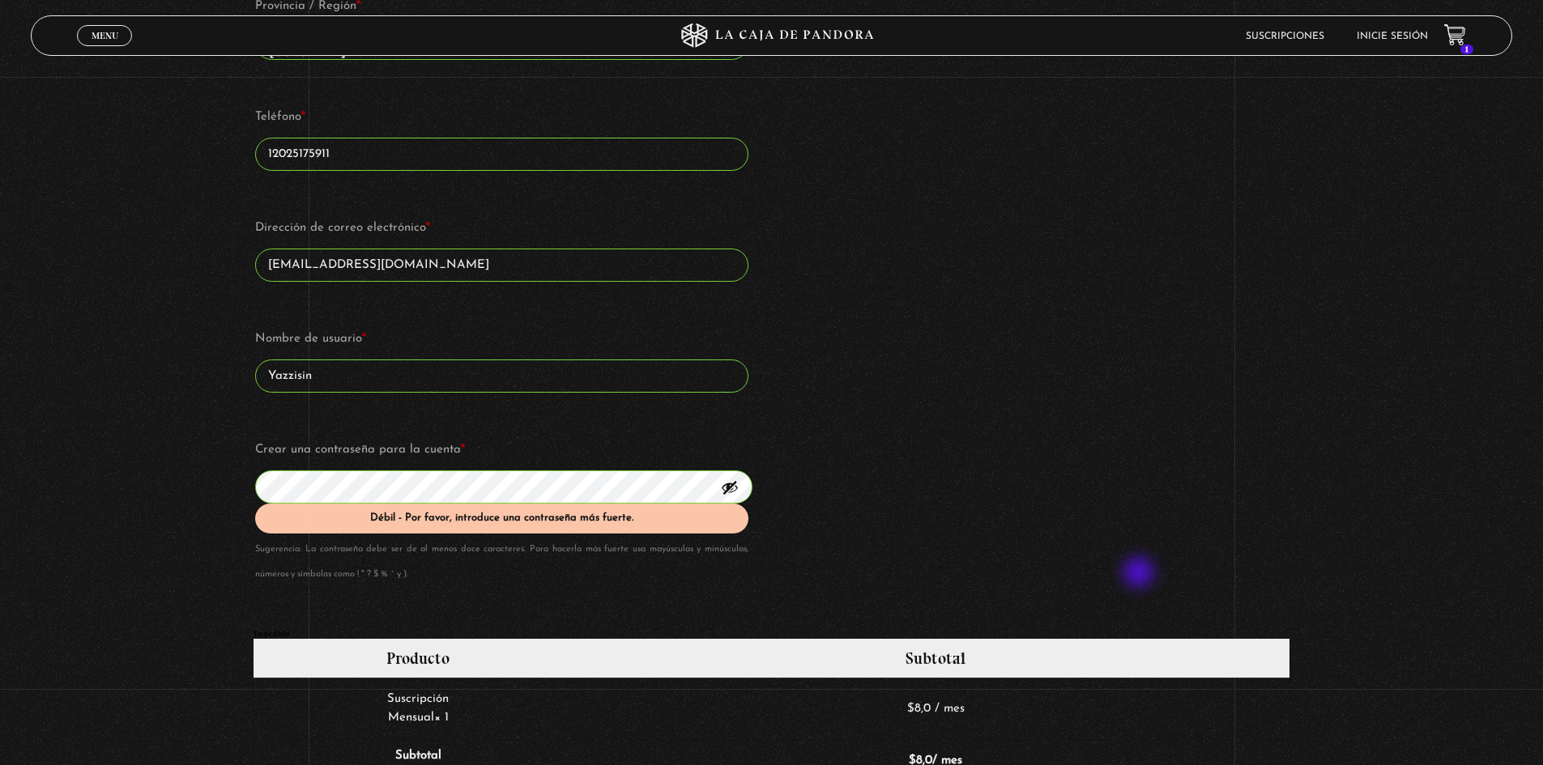
click at [1140, 574] on div "Detalles de facturación Requiere factura electrónica de Costa Rica (opcional) T…" at bounding box center [771, 17] width 1037 height 1225
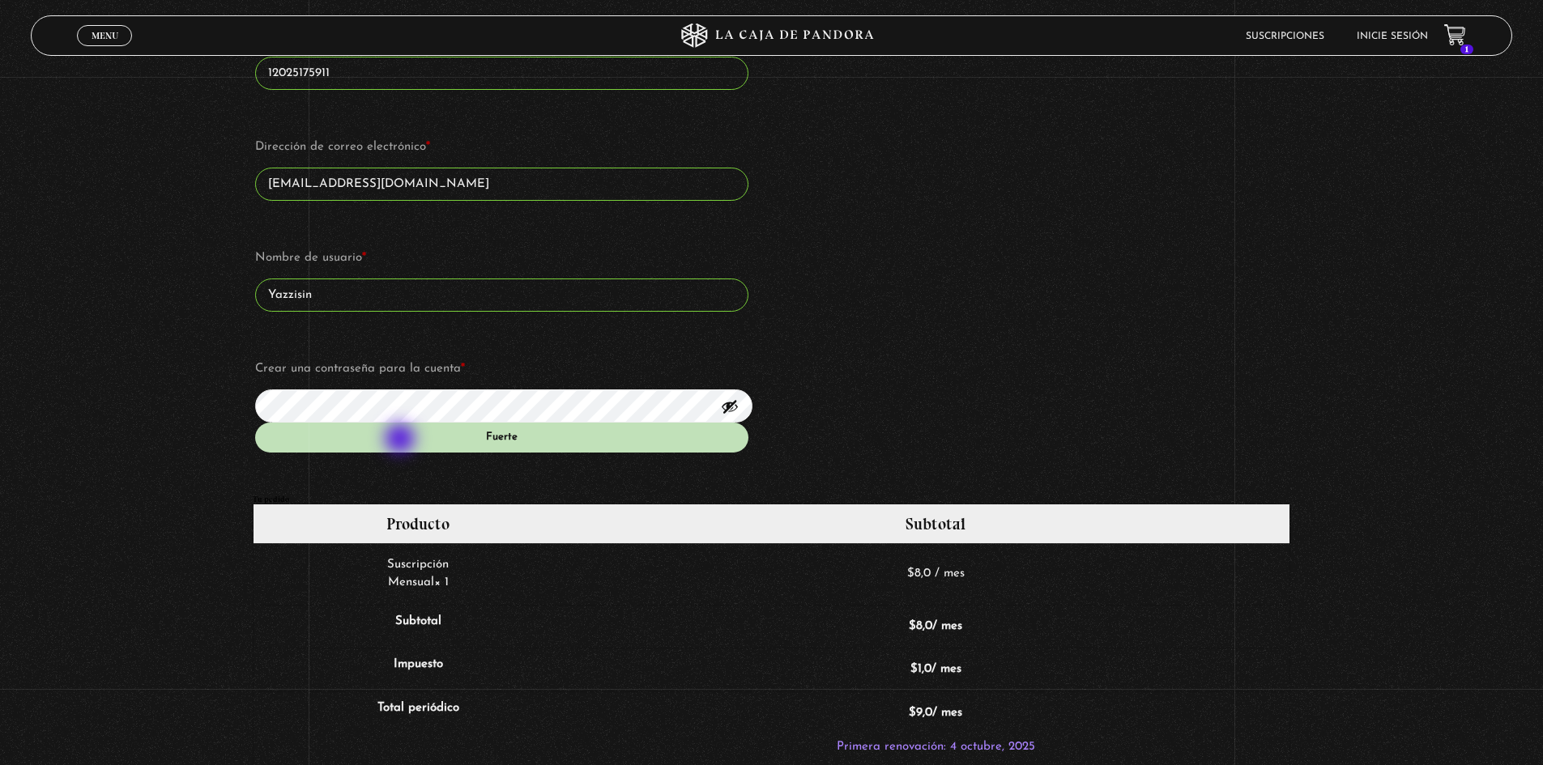
click at [402, 441] on div "Fuerte" at bounding box center [501, 438] width 492 height 30
drag, startPoint x: 613, startPoint y: 439, endPoint x: 635, endPoint y: 436, distance: 22.1
click at [615, 437] on div "Fuerte" at bounding box center [501, 438] width 492 height 30
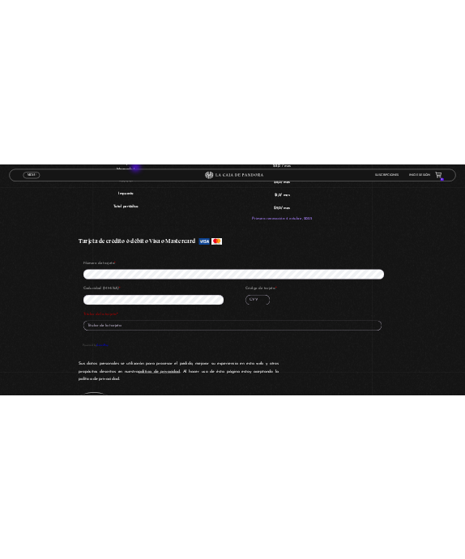
scroll to position [1059, 0]
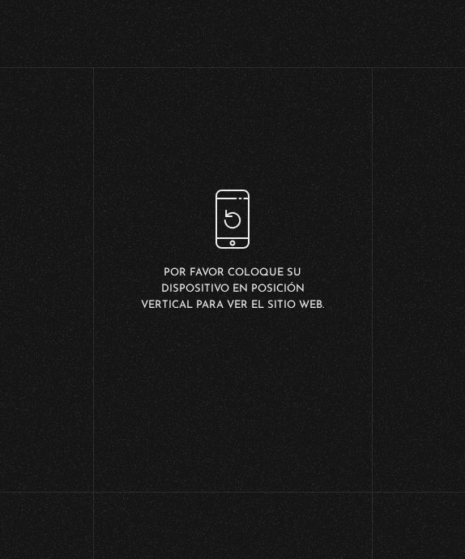
click at [265, 344] on div "Por favor coloque su dispositivo en posición vertical para ver el sitio web." at bounding box center [232, 251] width 465 height 503
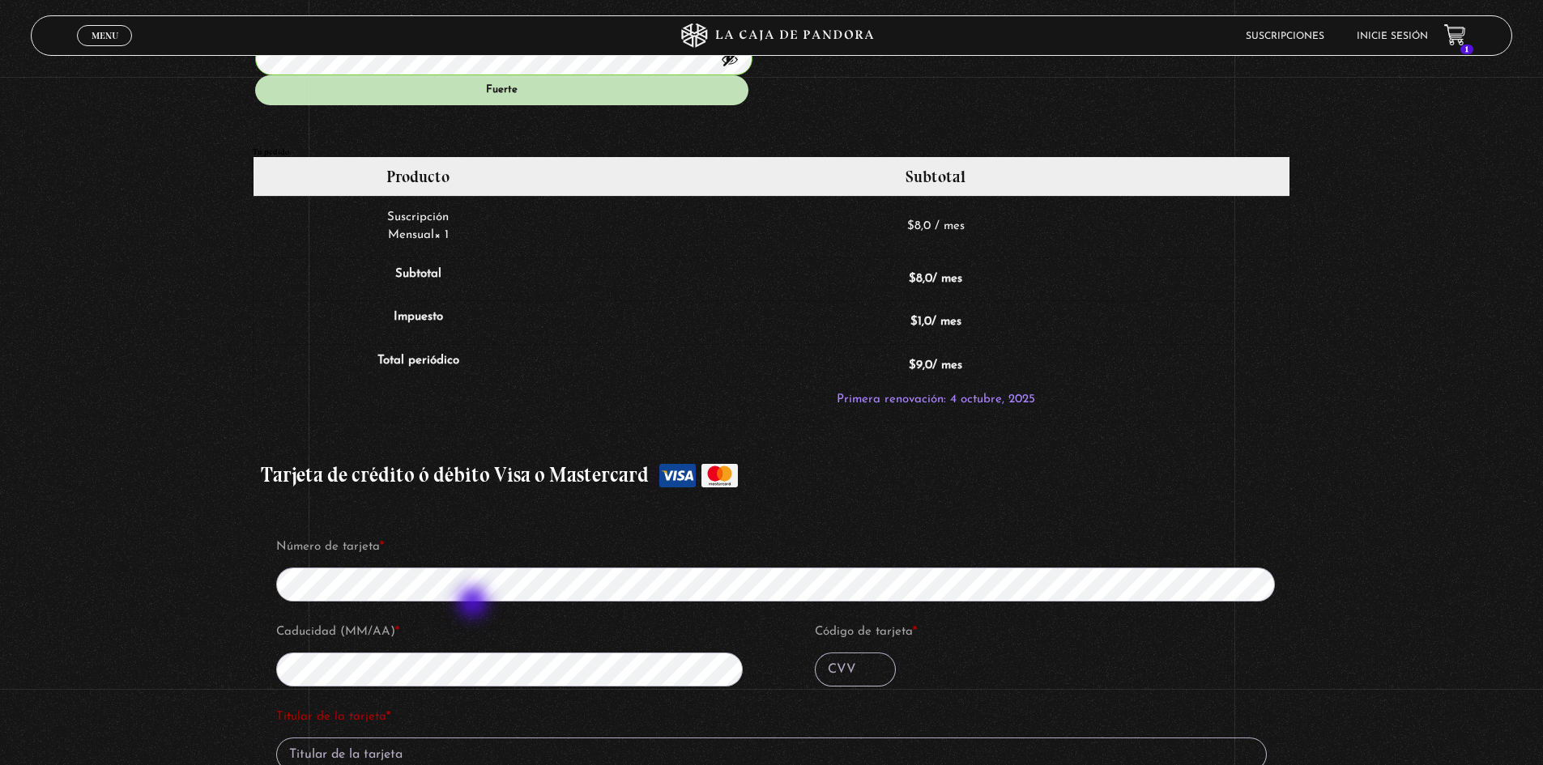
scroll to position [1464, 0]
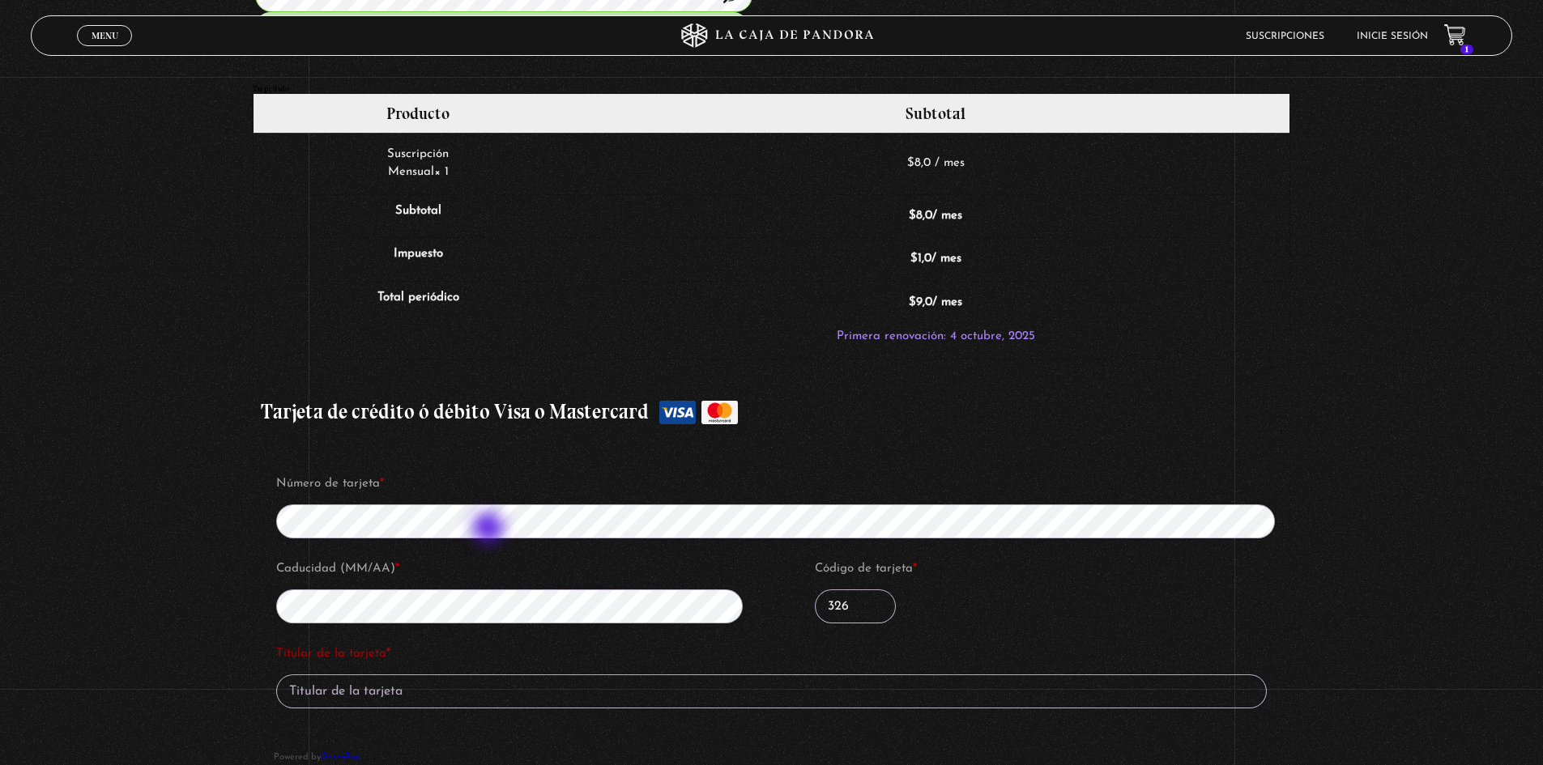
type input "326"
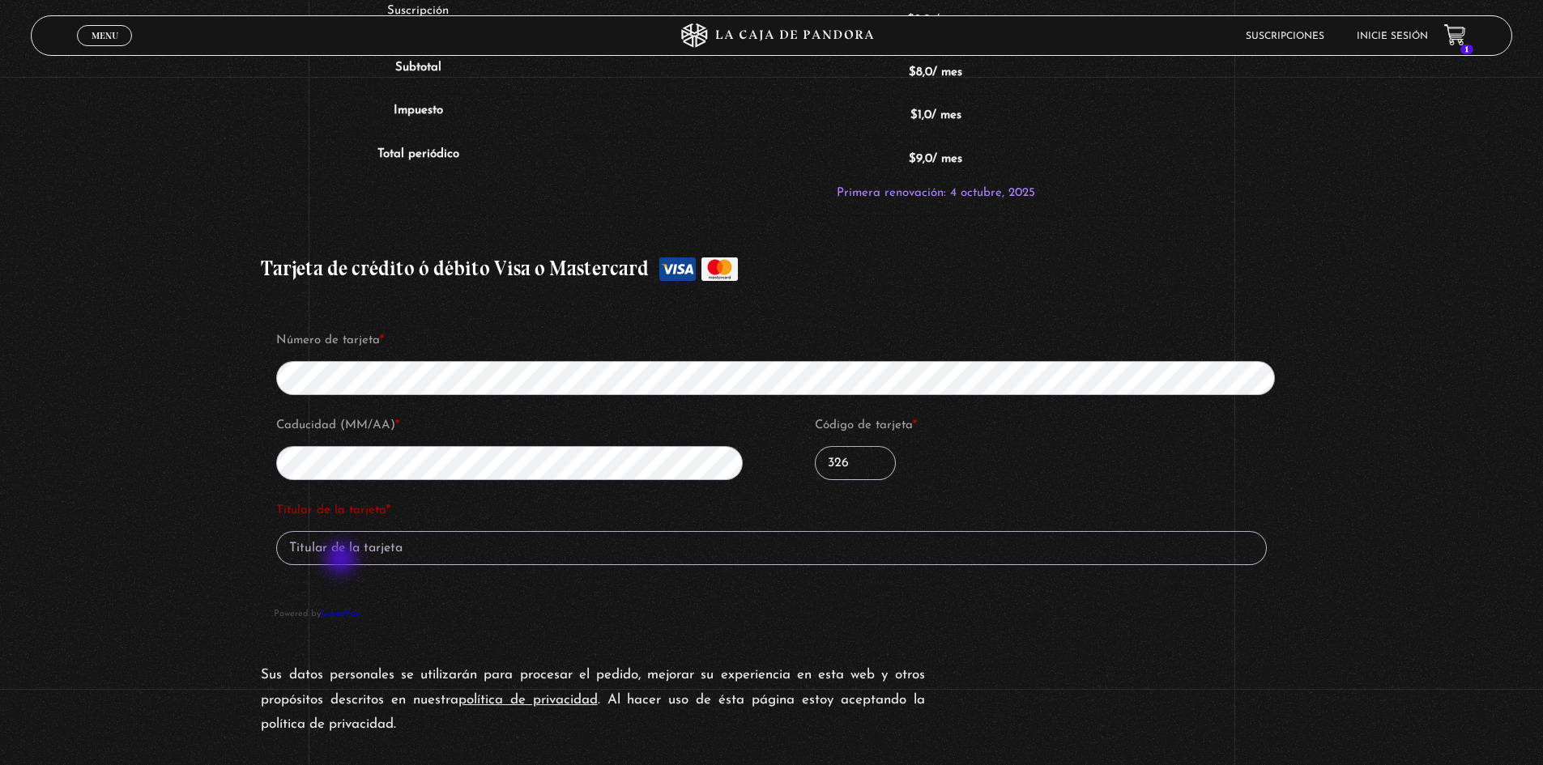
scroll to position [1626, 0]
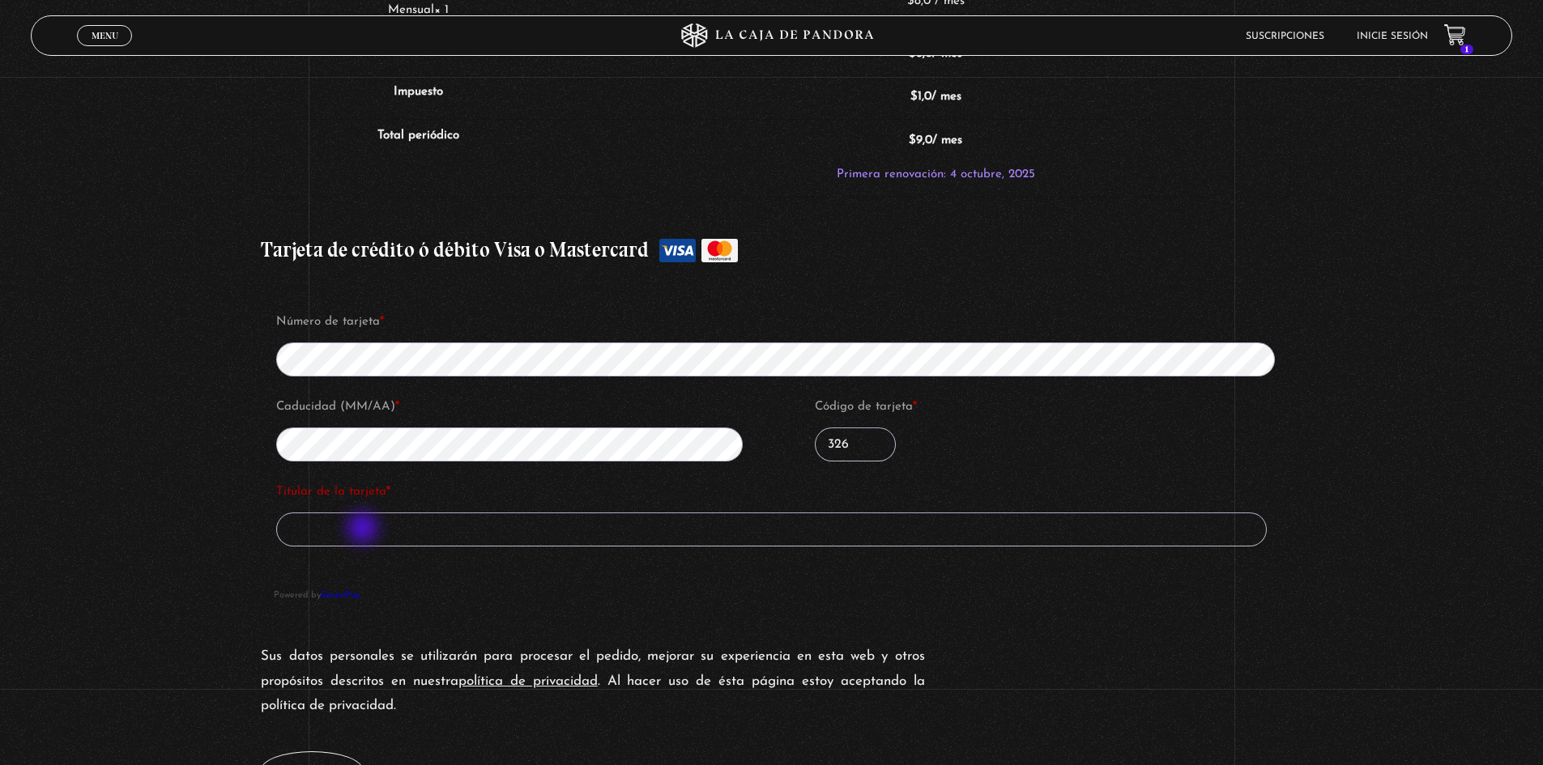
click at [364, 530] on input "Titular de la tarjeta *" at bounding box center [771, 530] width 991 height 34
click at [599, 535] on input "Maria Yasmin Amaral" at bounding box center [771, 530] width 991 height 34
type input "Maria Yasmin Amaral Gradilla"
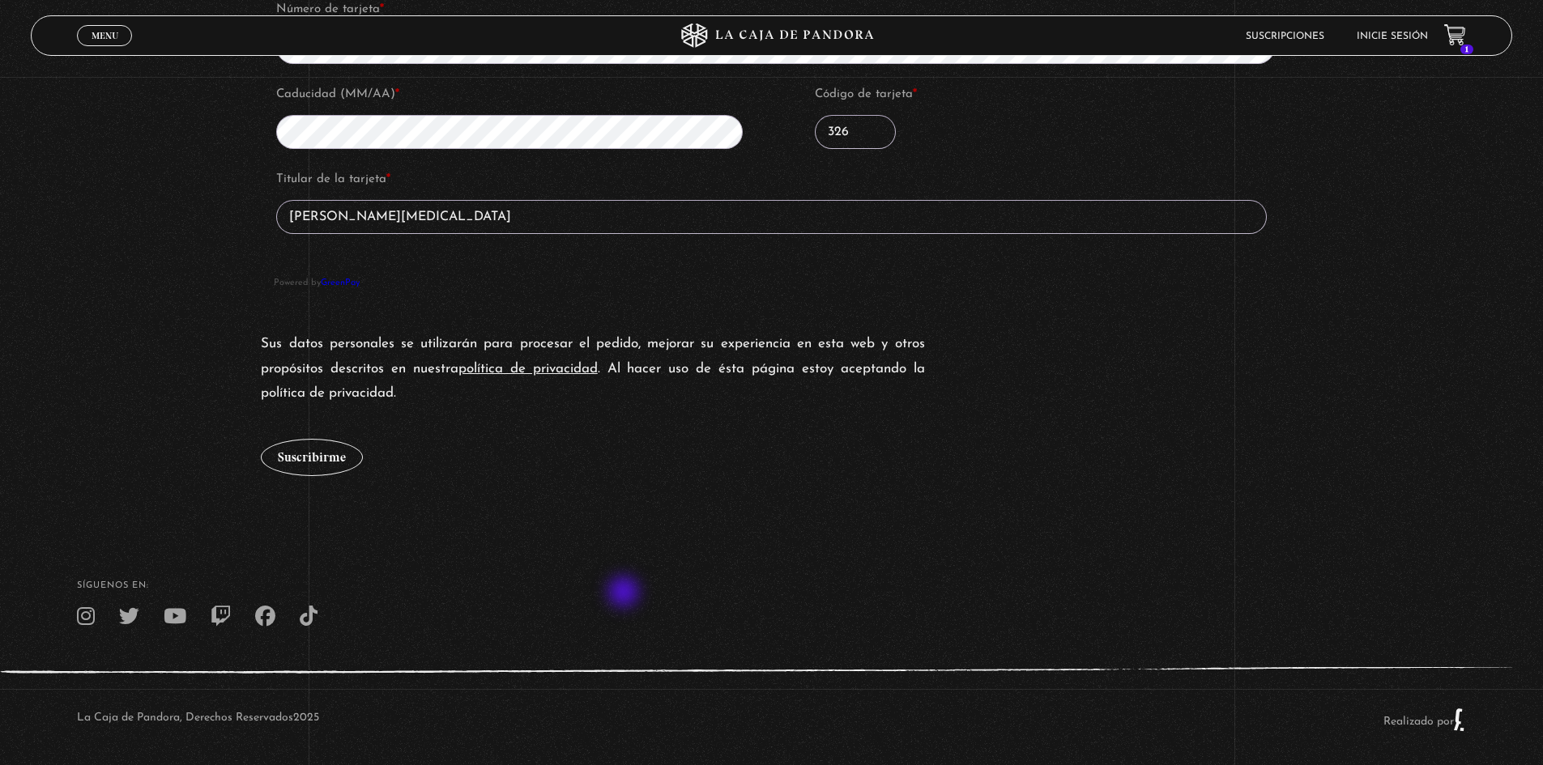
scroll to position [1945, 0]
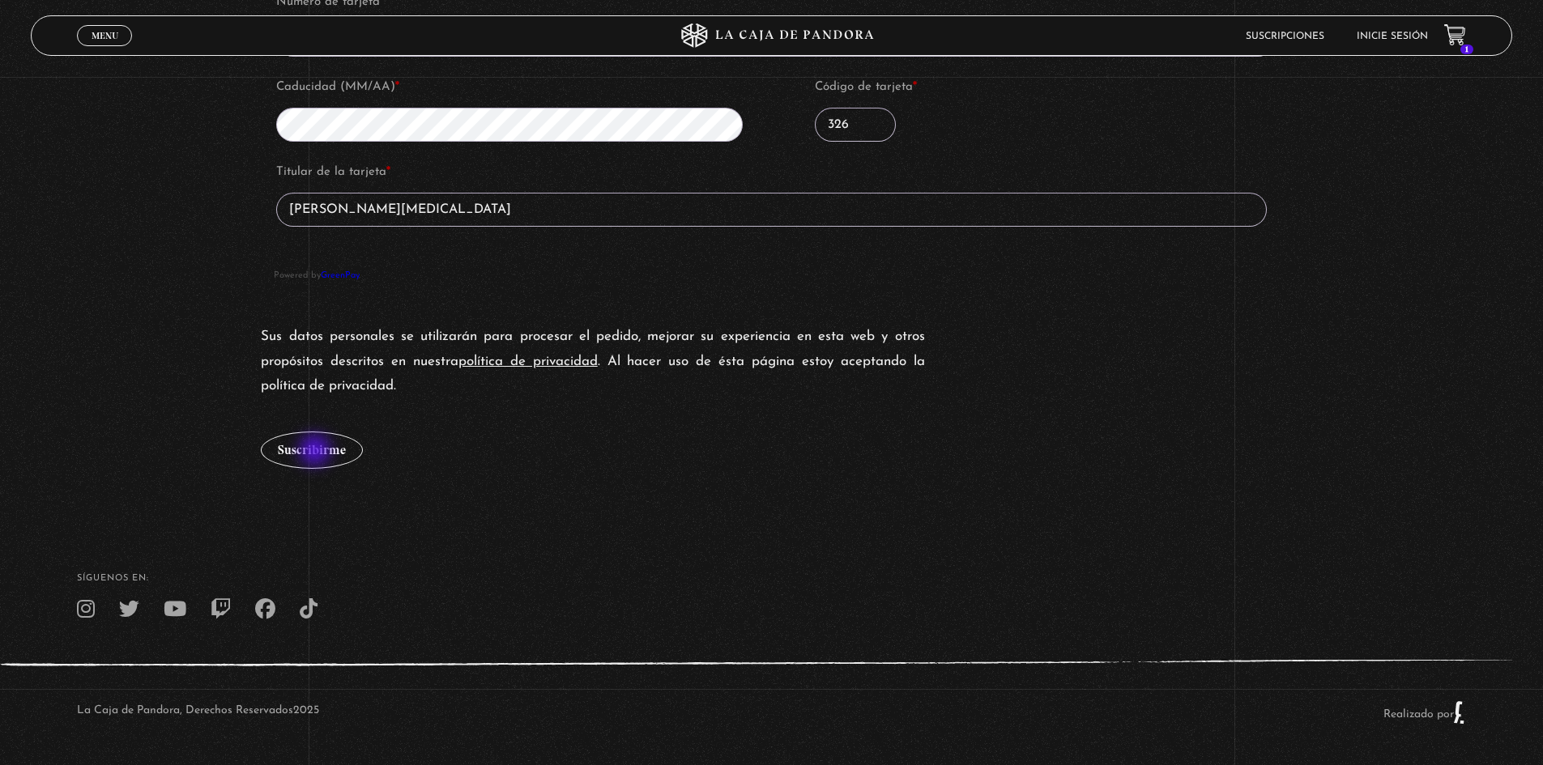
click at [317, 452] on button "Suscribirme" at bounding box center [312, 450] width 102 height 37
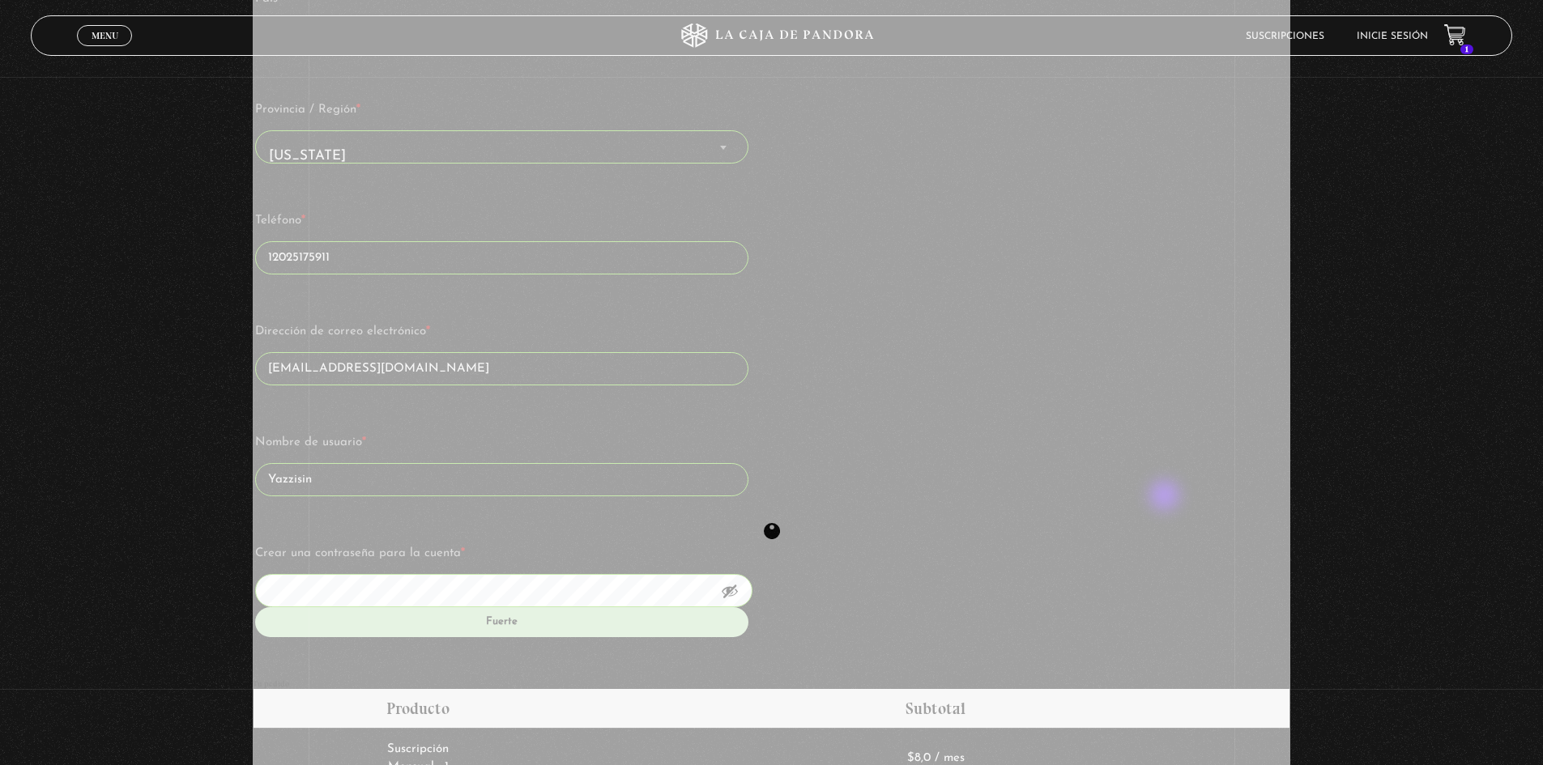
scroll to position [891, 0]
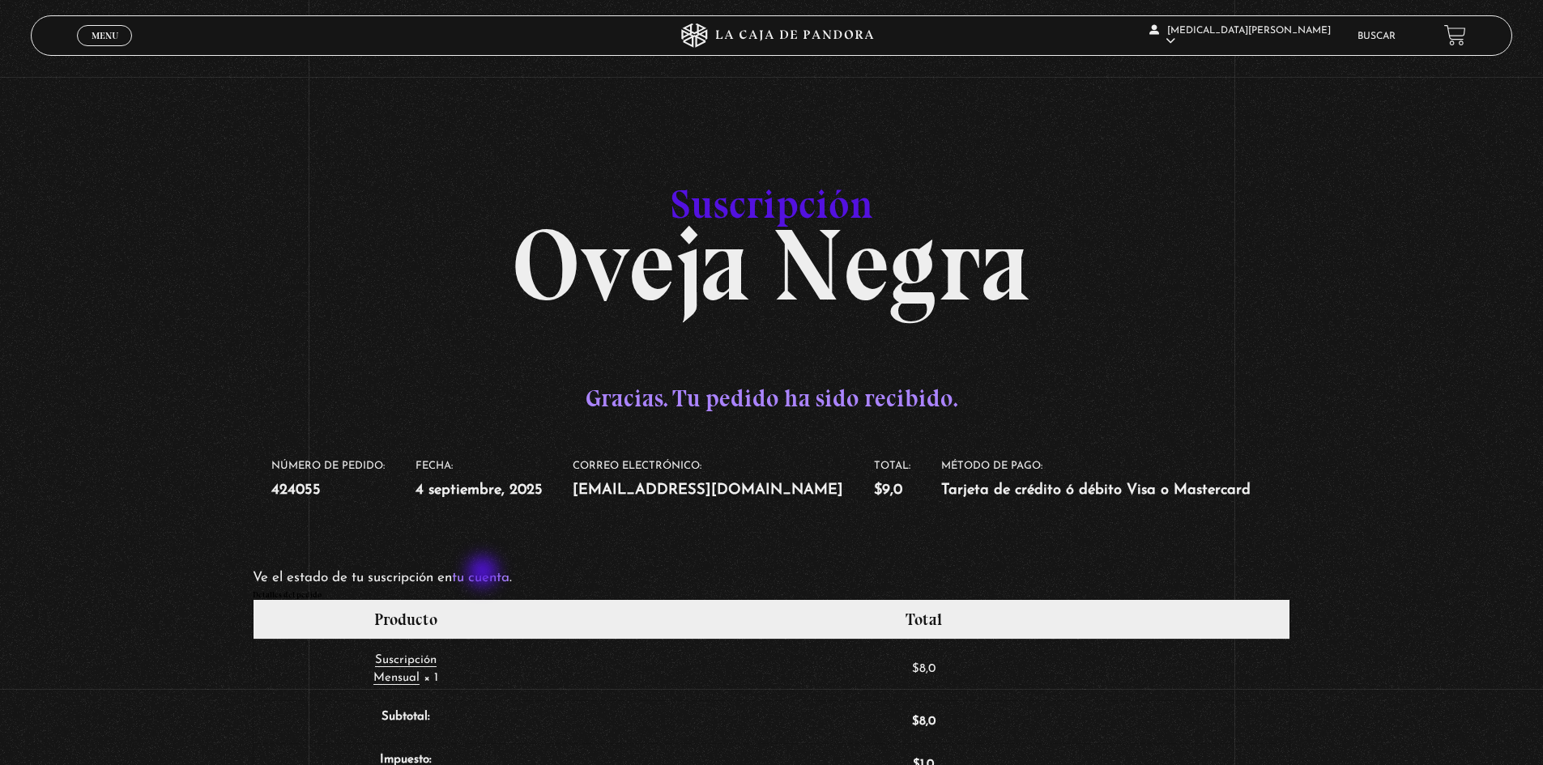
click at [484, 573] on link "tu cuenta" at bounding box center [481, 578] width 58 height 14
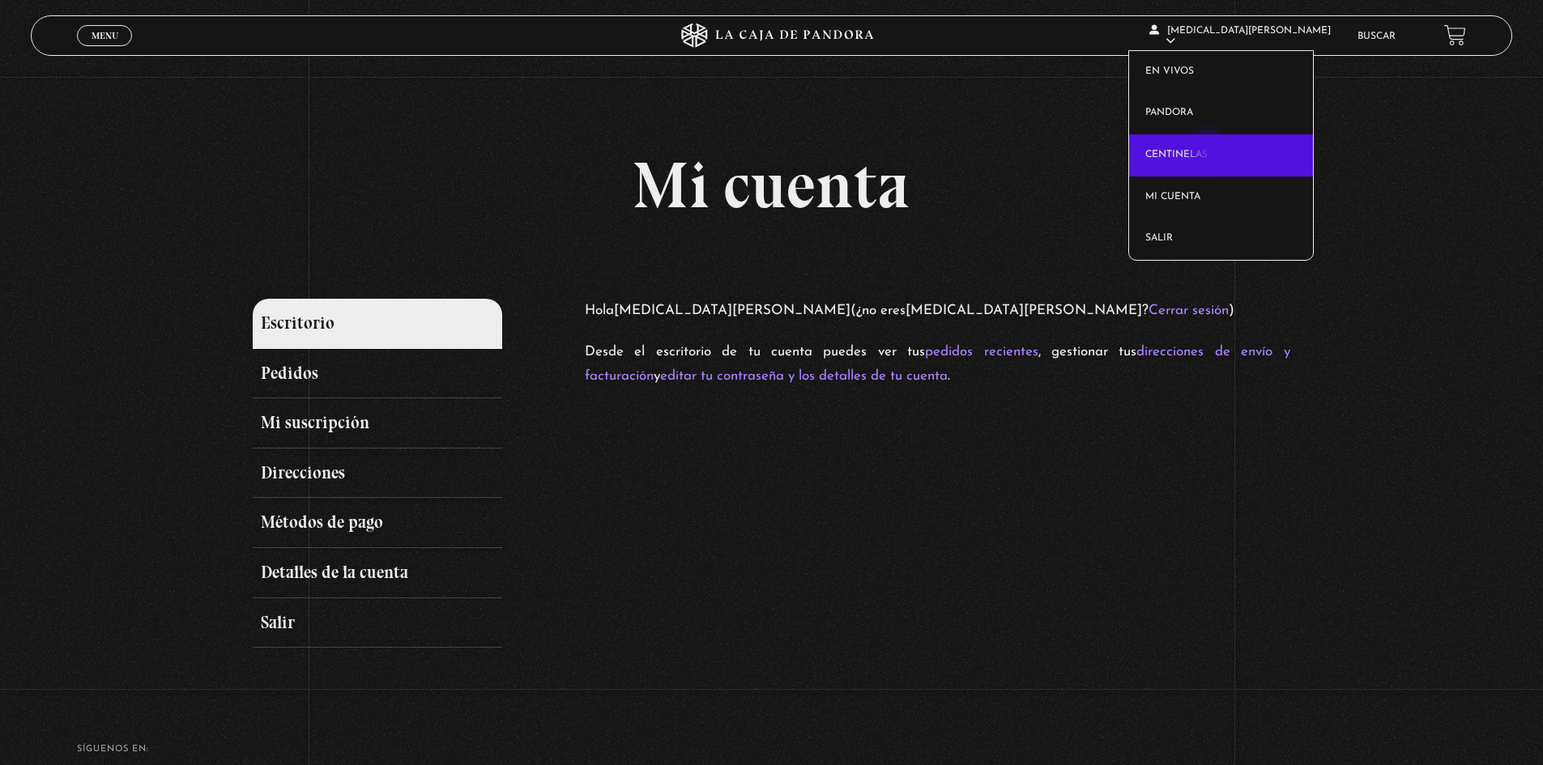
click at [1209, 154] on link "Centinelas" at bounding box center [1221, 155] width 184 height 42
